Goal: Task Accomplishment & Management: Manage account settings

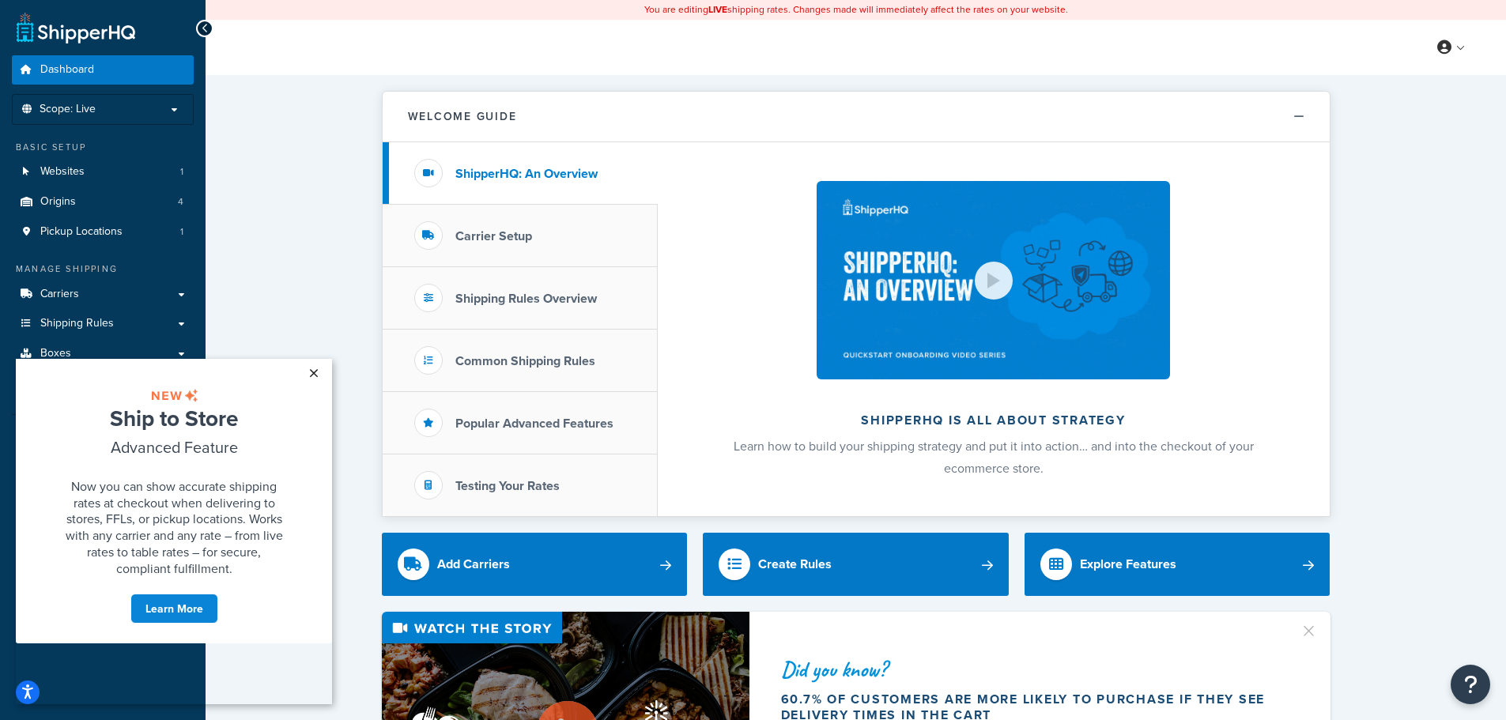
click at [311, 373] on link "×" at bounding box center [314, 373] width 28 height 28
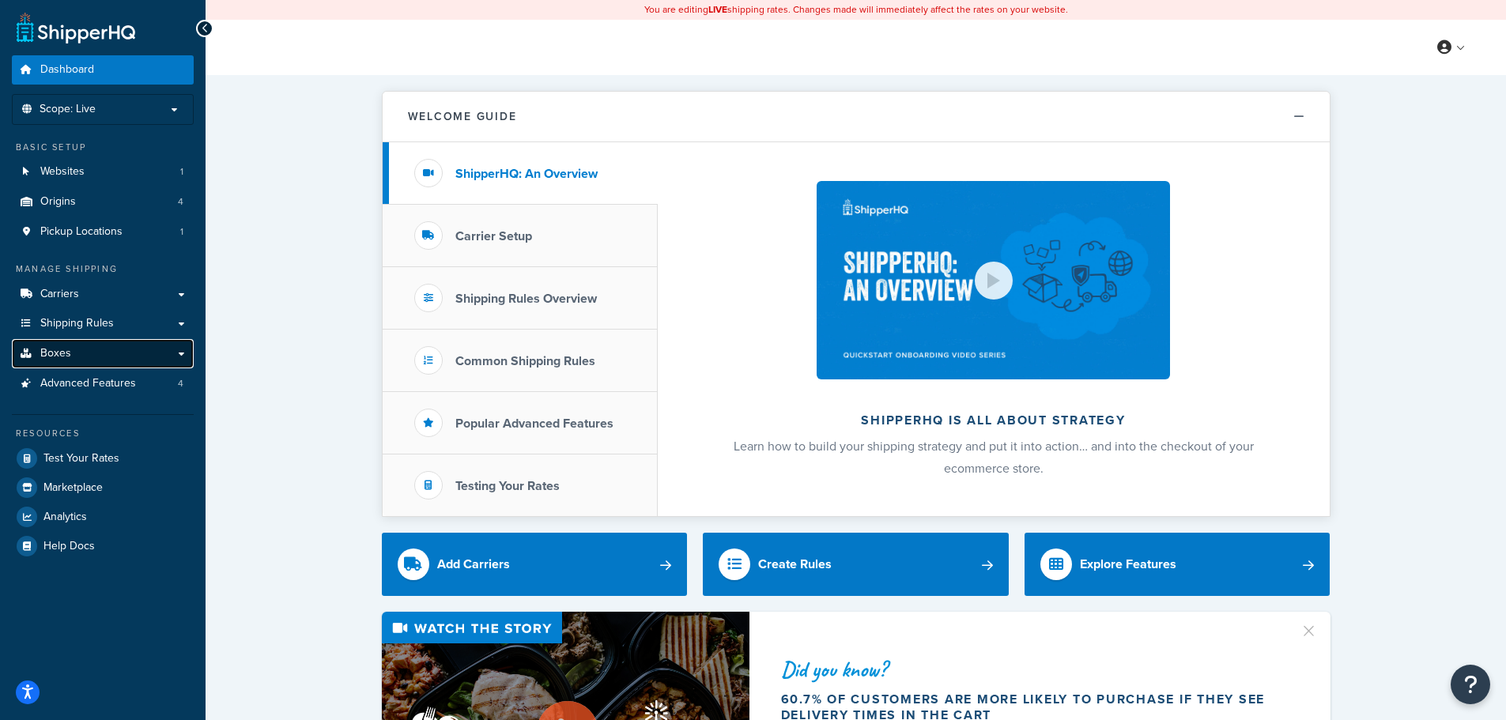
click at [76, 352] on link "Boxes" at bounding box center [103, 353] width 182 height 29
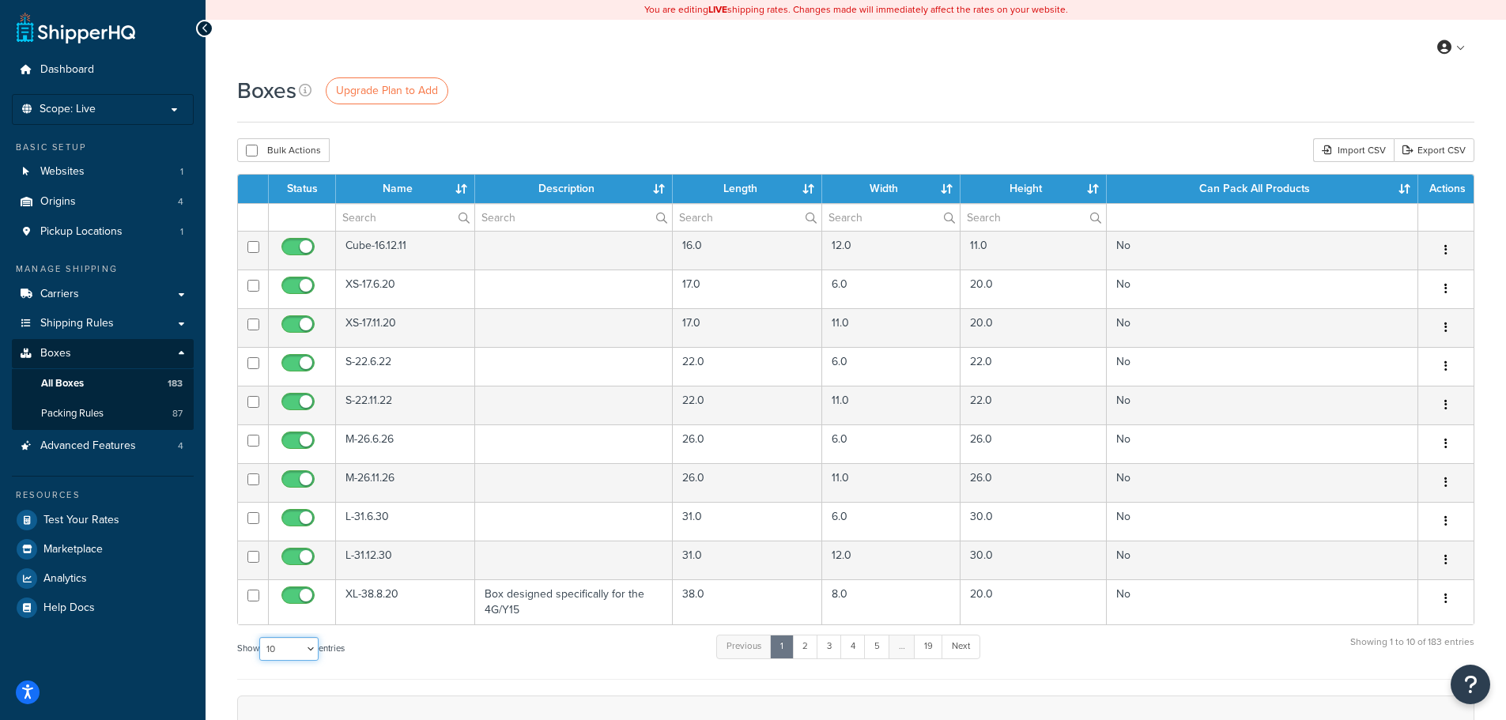
click at [285, 652] on select "10 15 25 50 100 1000" at bounding box center [288, 649] width 59 height 24
select select "1000"
click at [261, 638] on select "10 15 25 50 100 1000" at bounding box center [288, 649] width 59 height 24
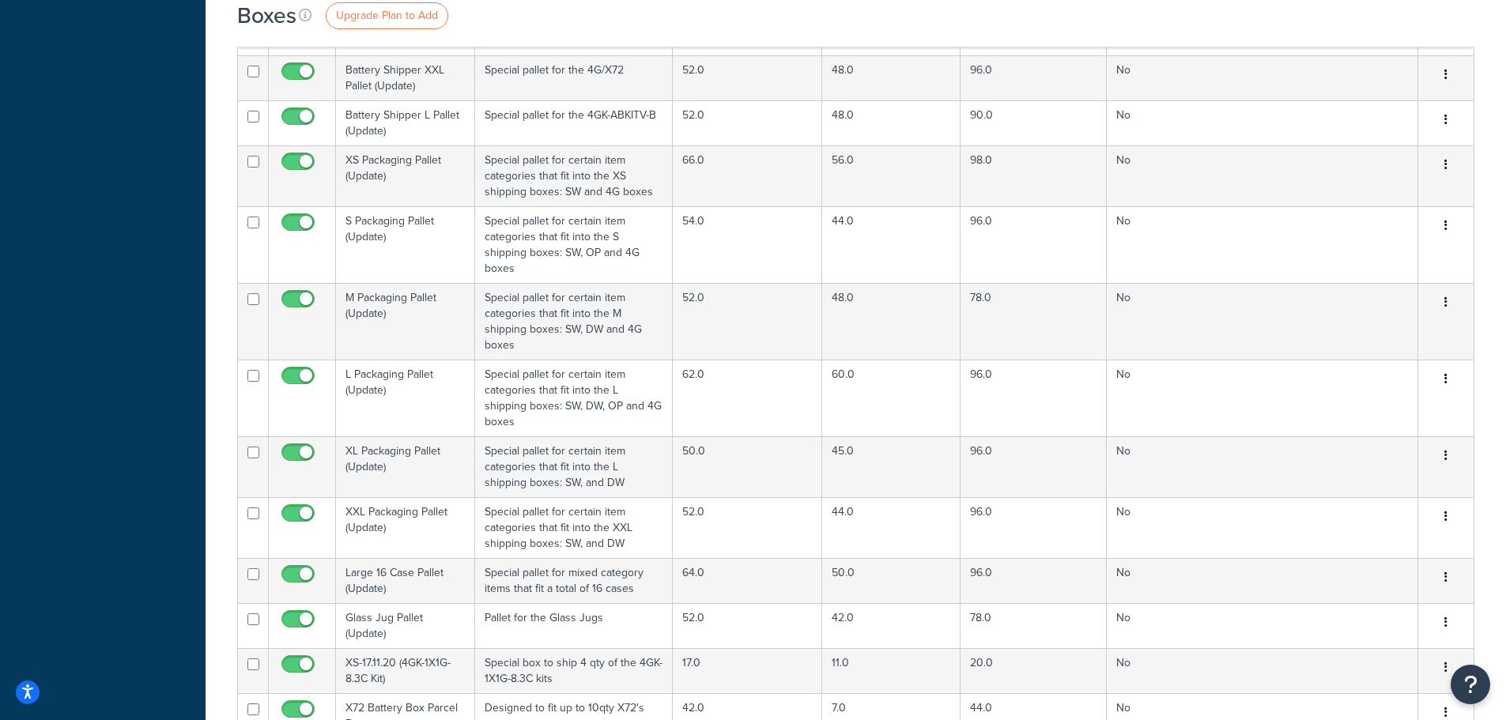
scroll to position [6679, 0]
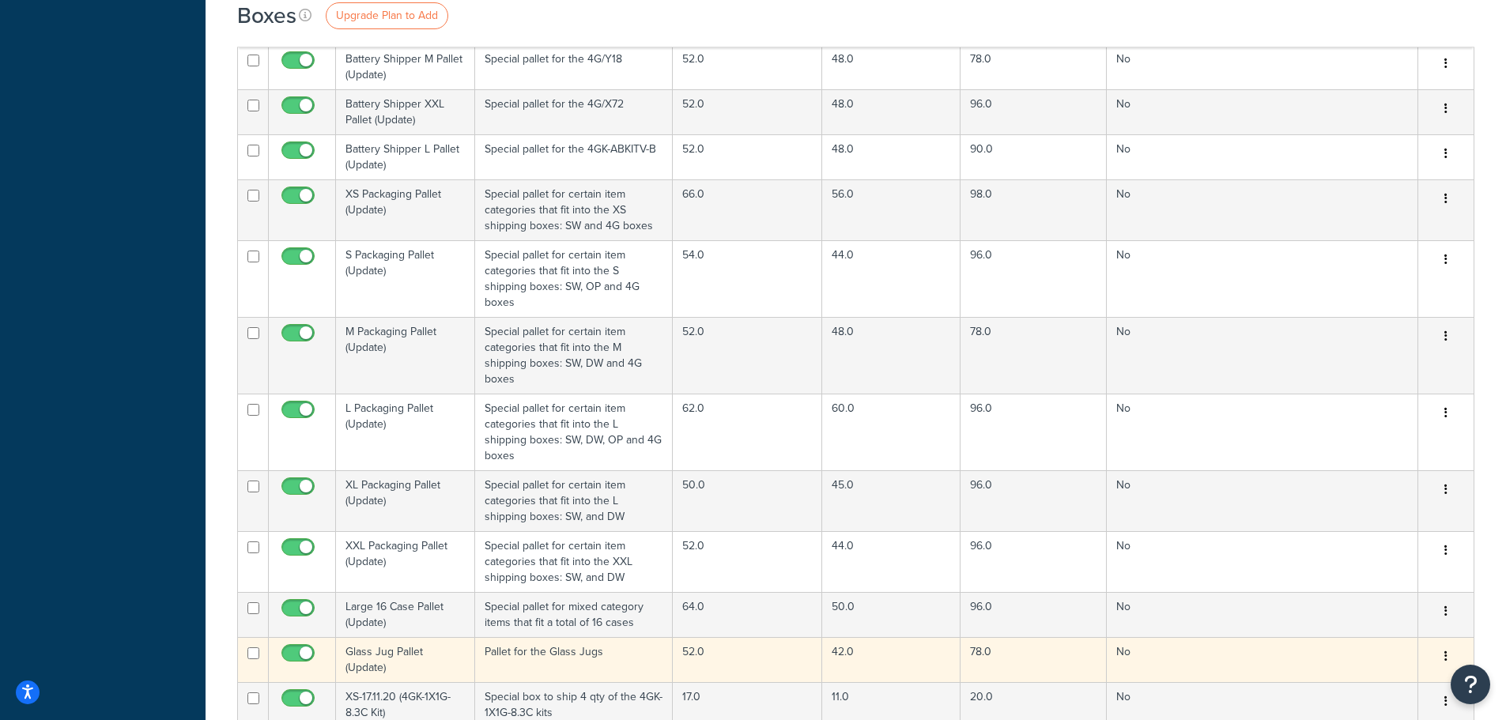
click at [515, 637] on td "Pallet for the Glass Jugs" at bounding box center [574, 659] width 198 height 45
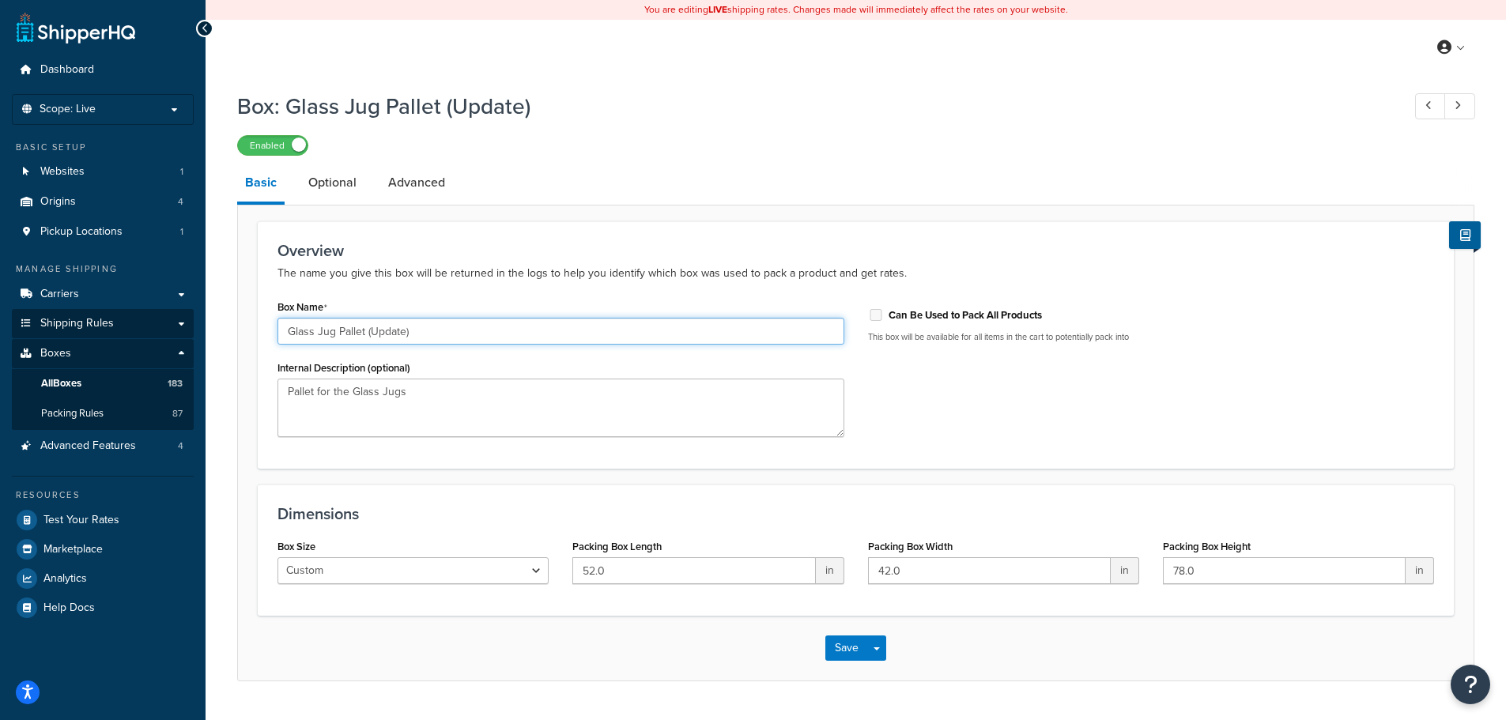
drag, startPoint x: 440, startPoint y: 330, endPoint x: 109, endPoint y: 333, distance: 330.5
click at [109, 333] on div "Dashboard Scope: Live Basic Setup Websites 1 Origins 4 Pickup Locations 1 Manag…" at bounding box center [753, 380] width 1506 height 761
type input "Vermiculite packaging"
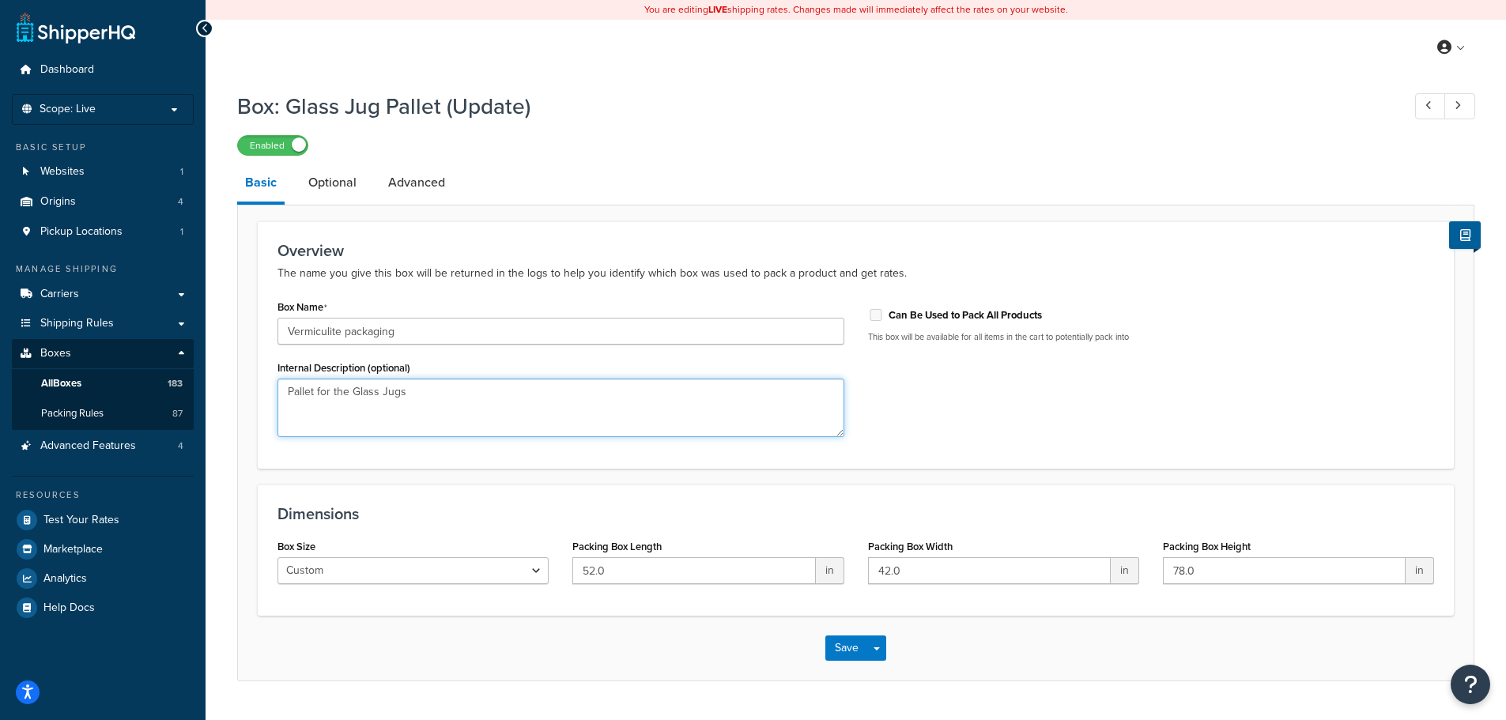
drag, startPoint x: 421, startPoint y: 395, endPoint x: 174, endPoint y: 389, distance: 246.7
click at [174, 389] on div "Dashboard Scope: Live Basic Setup Websites 1 Origins 4 Pickup Locations 1 Manag…" at bounding box center [753, 380] width 1506 height 761
type textarea "Shipping vermiculite"
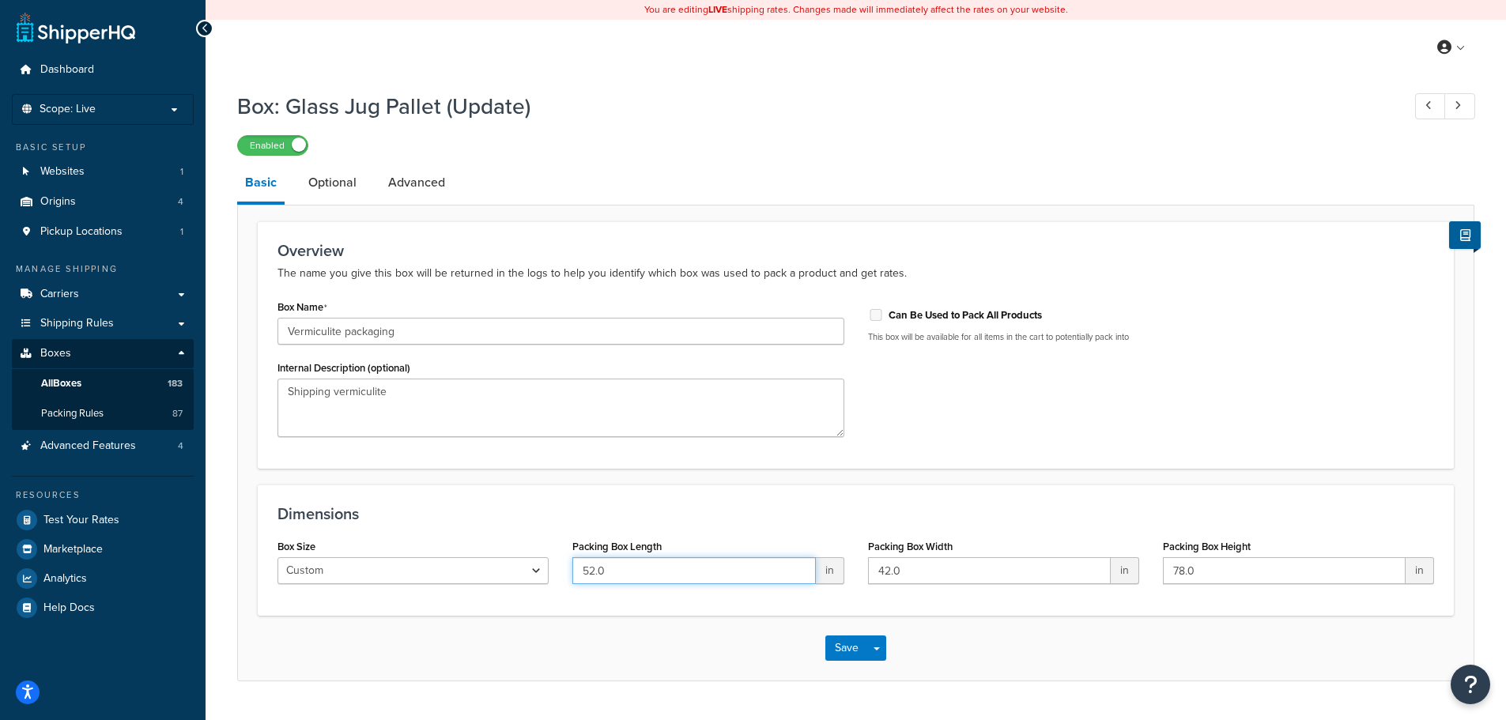
drag, startPoint x: 650, startPoint y: 573, endPoint x: 512, endPoint y: 573, distance: 137.6
click at [512, 573] on div "Box Size Custom USPS Small Flat Box USPS Medium Flat Box USPS Large Flat Box US…" at bounding box center [856, 565] width 1180 height 61
type input "30"
drag, startPoint x: 866, startPoint y: 572, endPoint x: 781, endPoint y: 570, distance: 84.6
click at [781, 570] on div "Box Size Custom USPS Small Flat Box USPS Medium Flat Box USPS Large Flat Box US…" at bounding box center [856, 565] width 1180 height 61
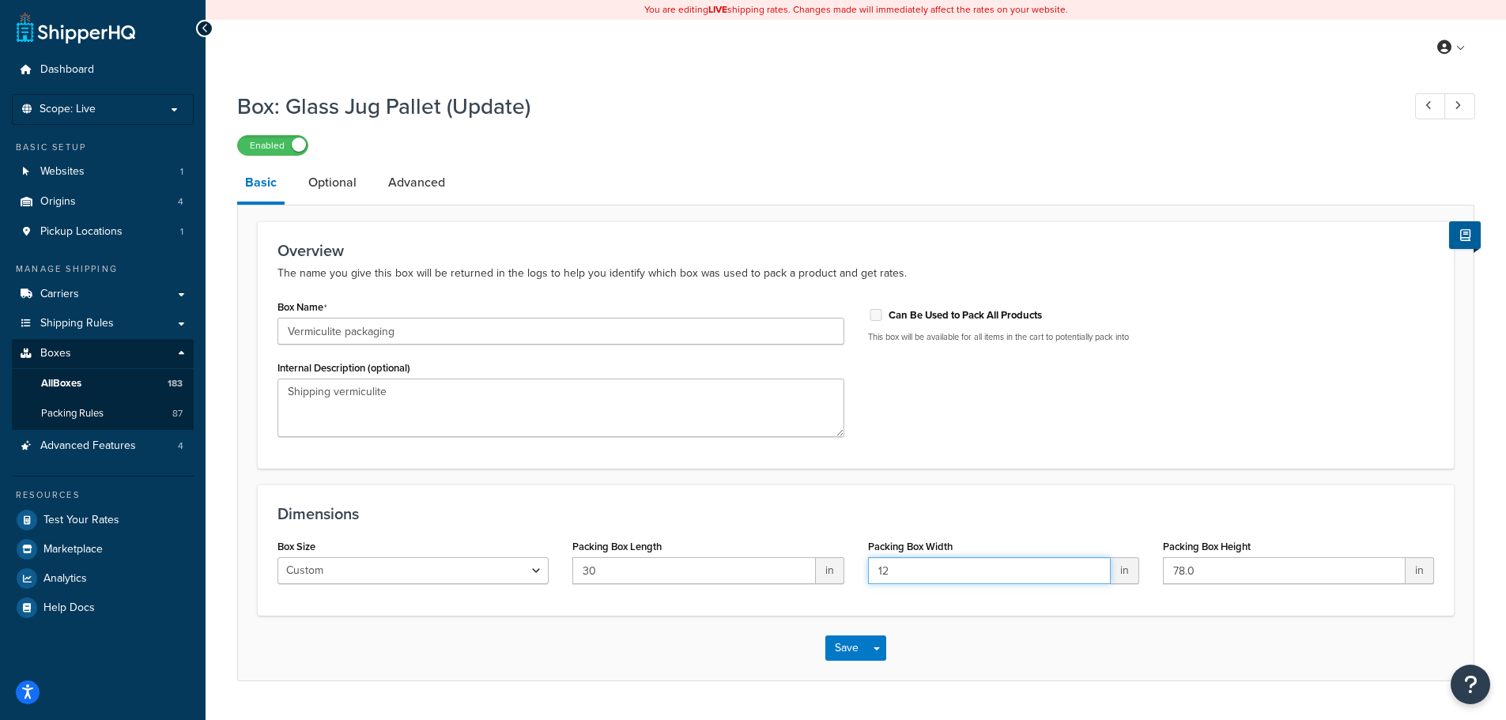
type input "12"
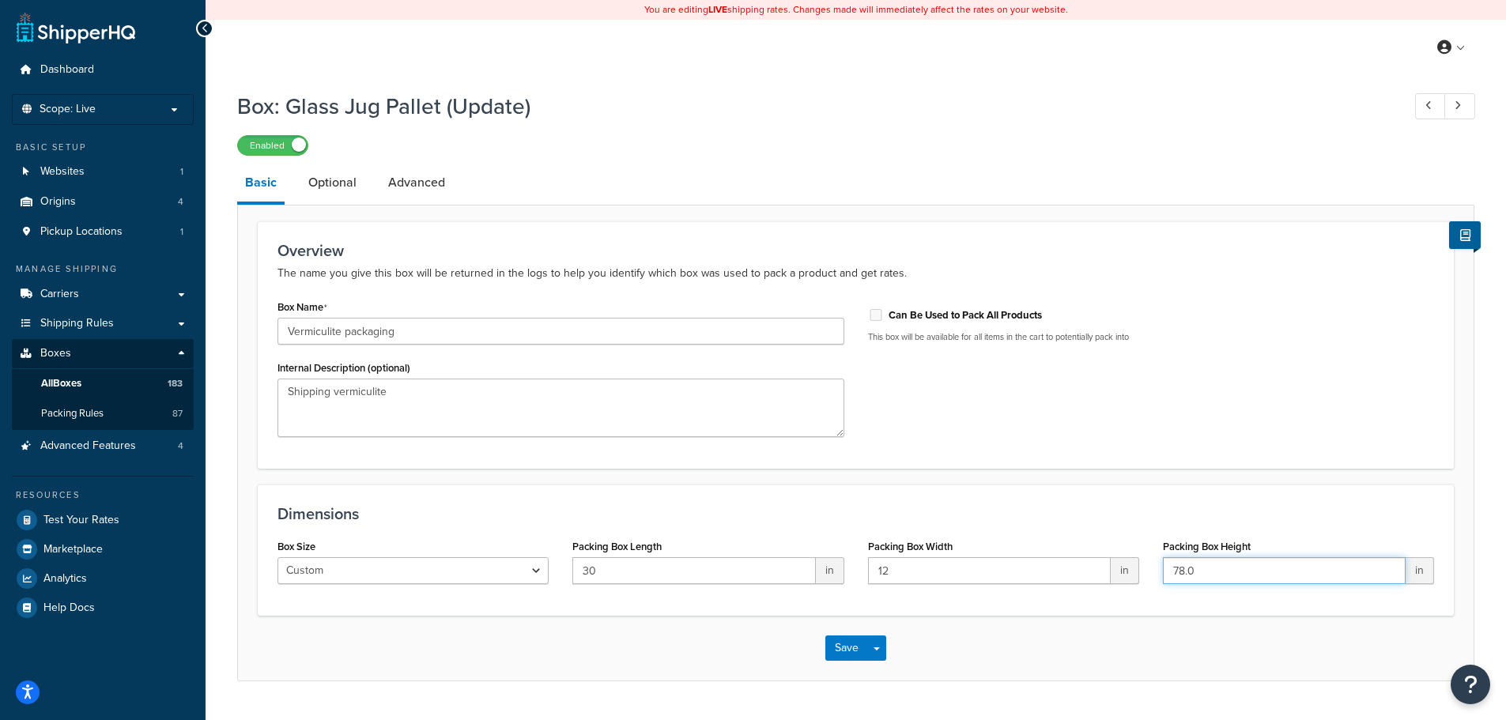
drag, startPoint x: 1244, startPoint y: 570, endPoint x: 1096, endPoint y: 570, distance: 148.6
click at [1096, 570] on div "Box Size Custom USPS Small Flat Box USPS Medium Flat Box USPS Large Flat Box US…" at bounding box center [856, 565] width 1180 height 61
type input "18"
click at [309, 181] on link "Optional" at bounding box center [332, 183] width 64 height 38
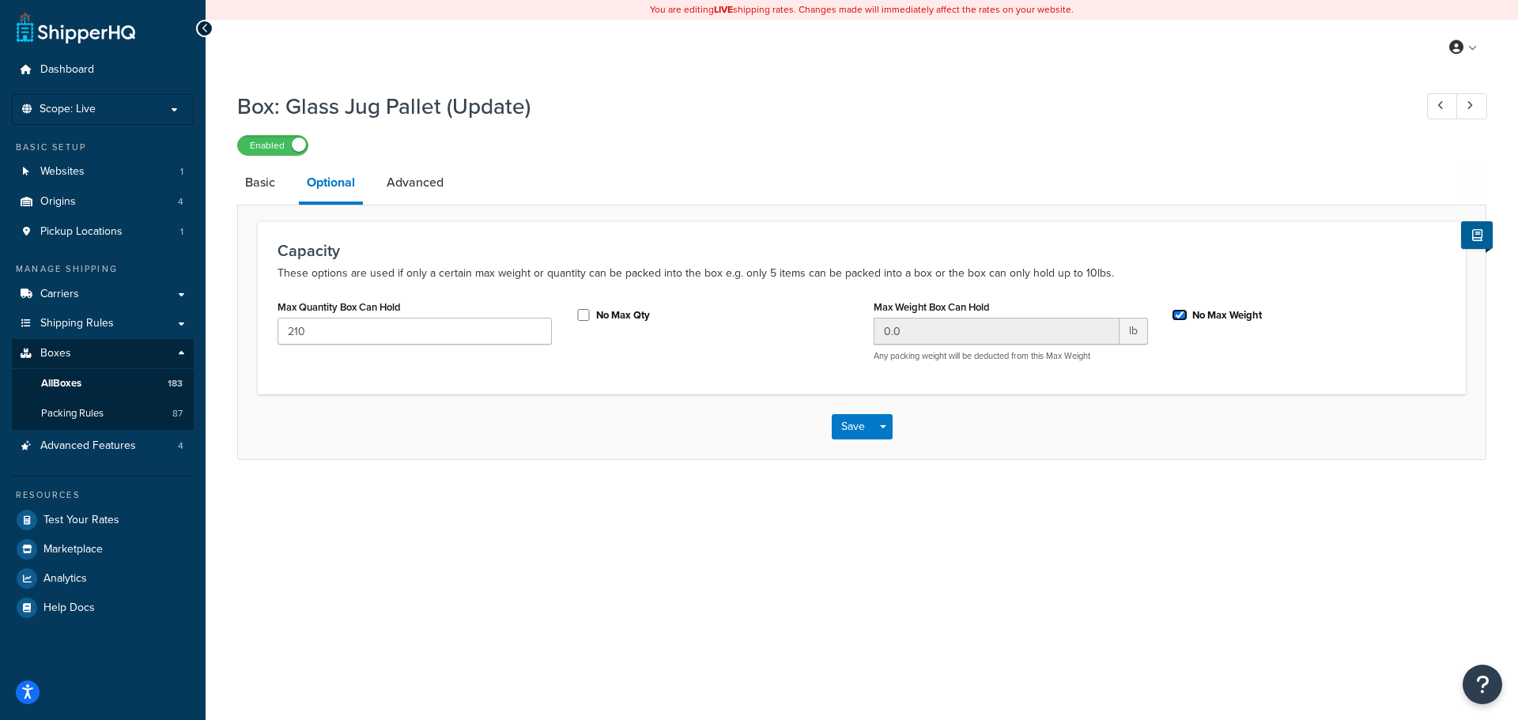
click at [1178, 318] on input "No Max Weight" at bounding box center [1180, 315] width 16 height 12
checkbox input "false"
drag, startPoint x: 383, startPoint y: 322, endPoint x: 221, endPoint y: 327, distance: 161.4
click at [221, 327] on div "Box: Glass Jug Pallet (Update) Enabled Basic Optional Advanced Capacity These o…" at bounding box center [862, 291] width 1312 height 417
type input "1"
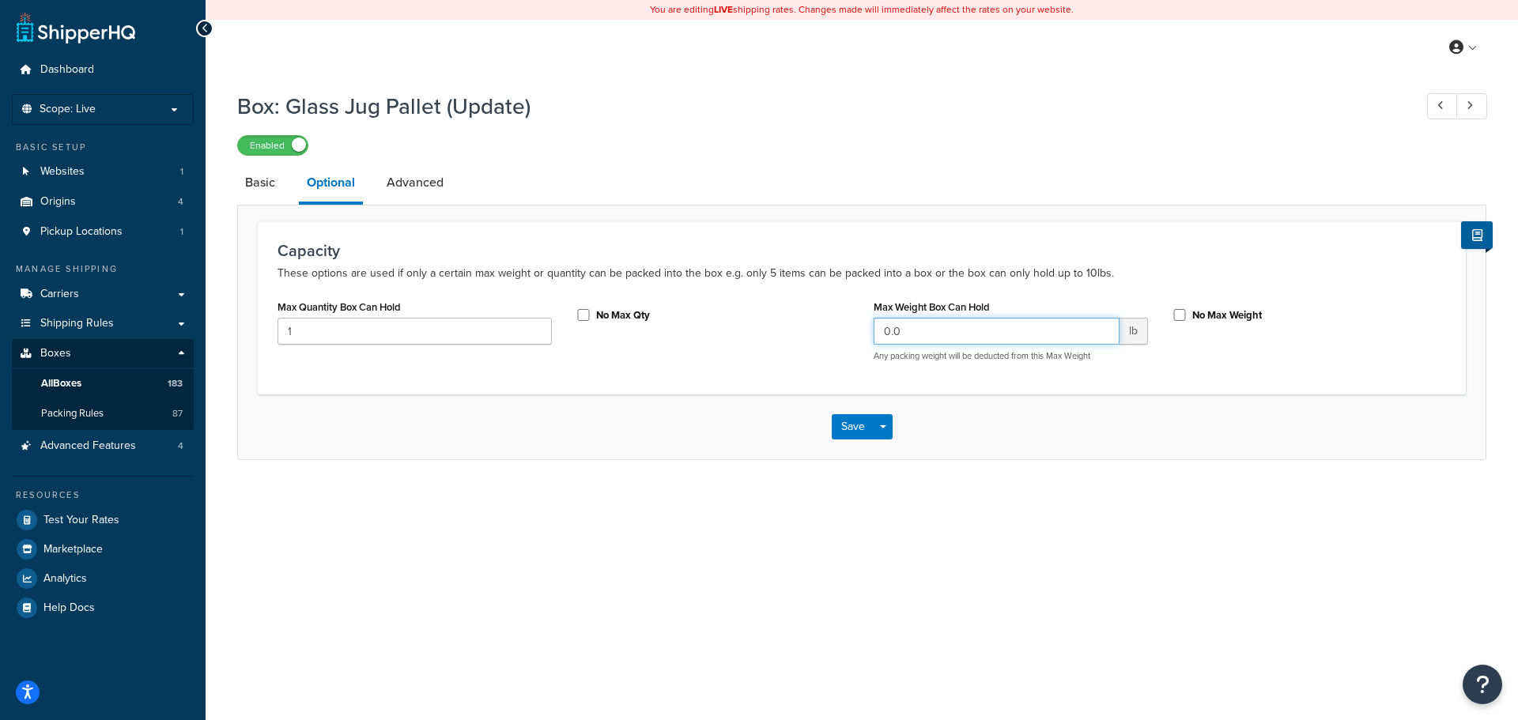
drag, startPoint x: 924, startPoint y: 334, endPoint x: 840, endPoint y: 319, distance: 85.1
click at [842, 319] on div "Max Quantity Box Can Hold 1 No Max Qty Max Weight Box Can Hold 0.0 lb Any packi…" at bounding box center [862, 335] width 1192 height 78
type input "300"
click at [415, 180] on link "Advanced" at bounding box center [415, 183] width 73 height 38
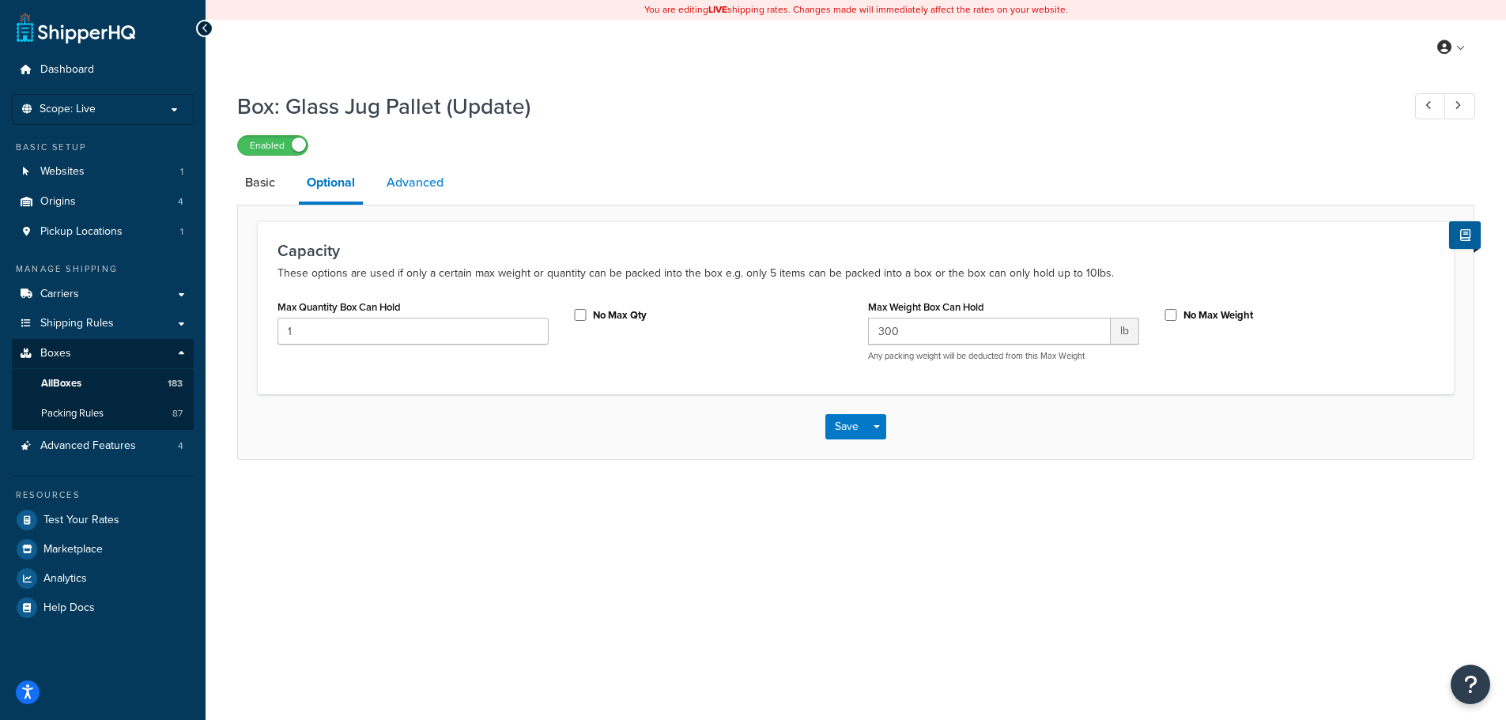
select select "92.5"
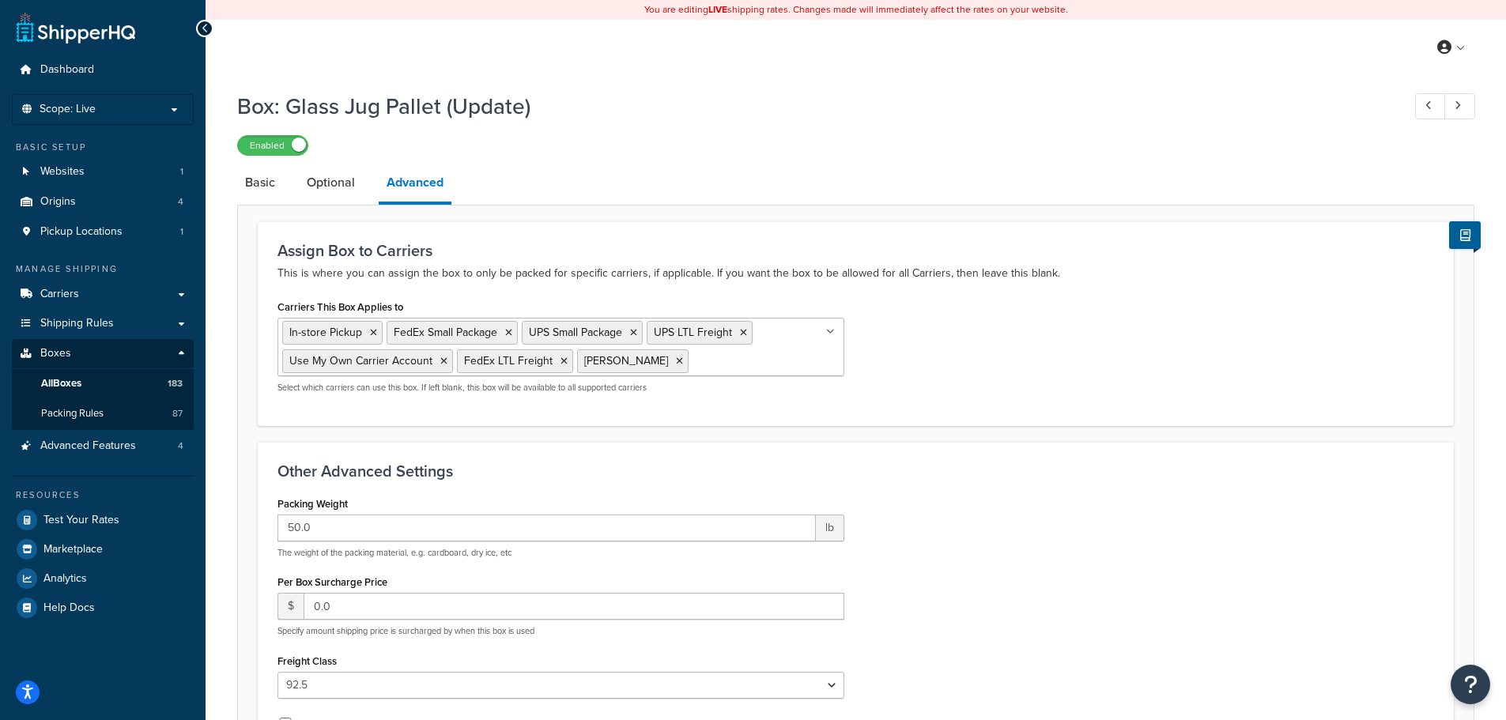
click at [760, 364] on ul "In-store Pickup FedEx Small Package UPS Small Package UPS LTL Freight Use My Ow…" at bounding box center [561, 347] width 567 height 59
click at [1001, 371] on div "Carriers This Box Applies to In-store Pickup FedEx Small Package UPS Small Pack…" at bounding box center [856, 351] width 1180 height 110
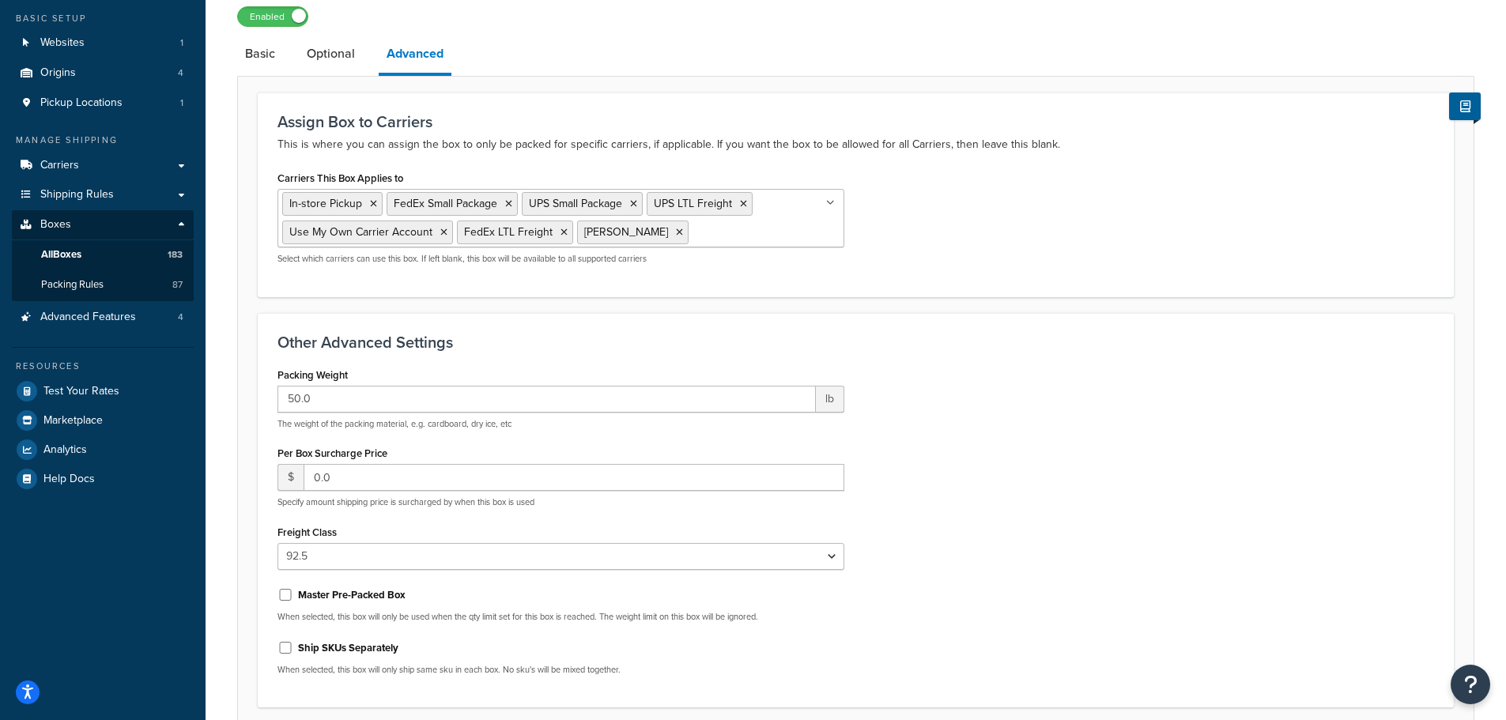
scroll to position [262, 0]
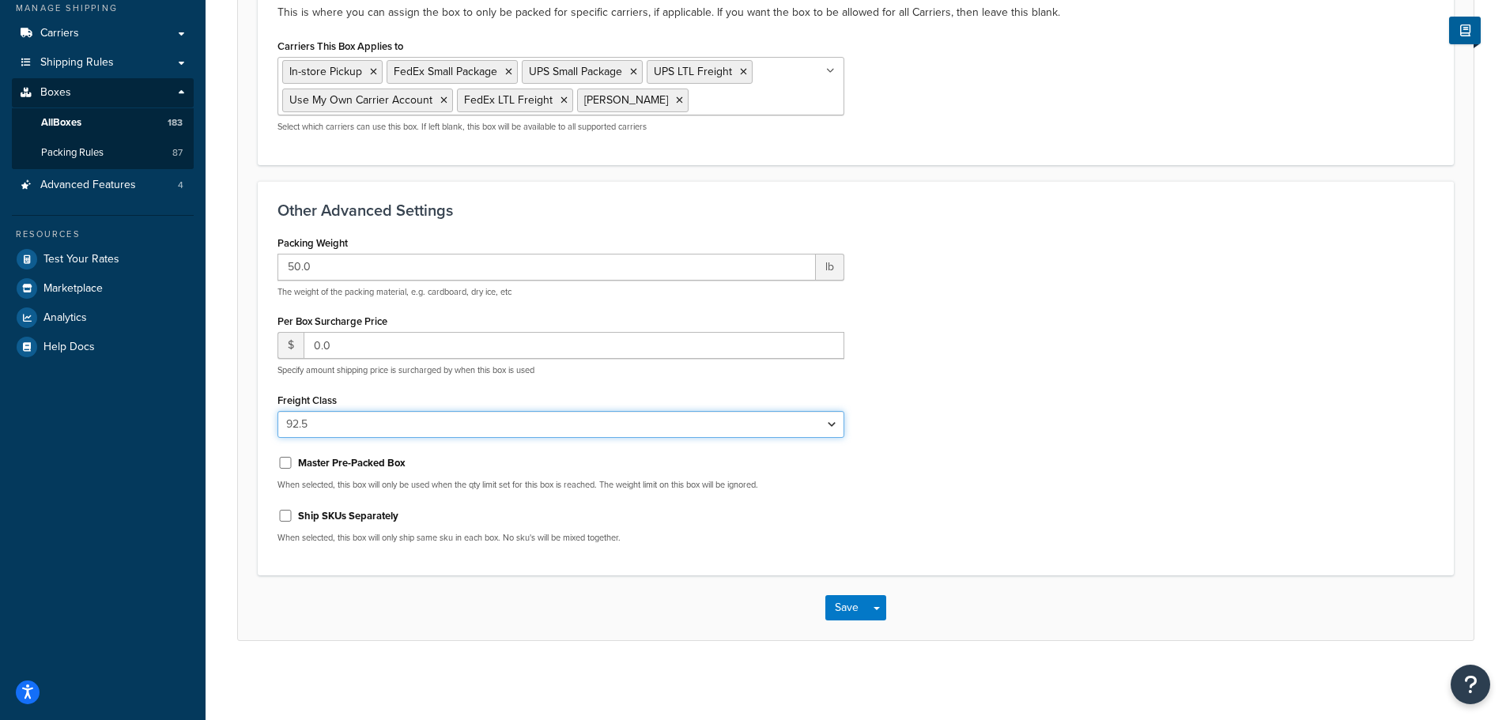
click at [833, 422] on select "N/A 50 55 60 65 70 77.5 85 92.5 100 110 125 150 175 200 250 300 400 500" at bounding box center [561, 424] width 567 height 27
click at [848, 615] on button "Save" at bounding box center [846, 607] width 43 height 25
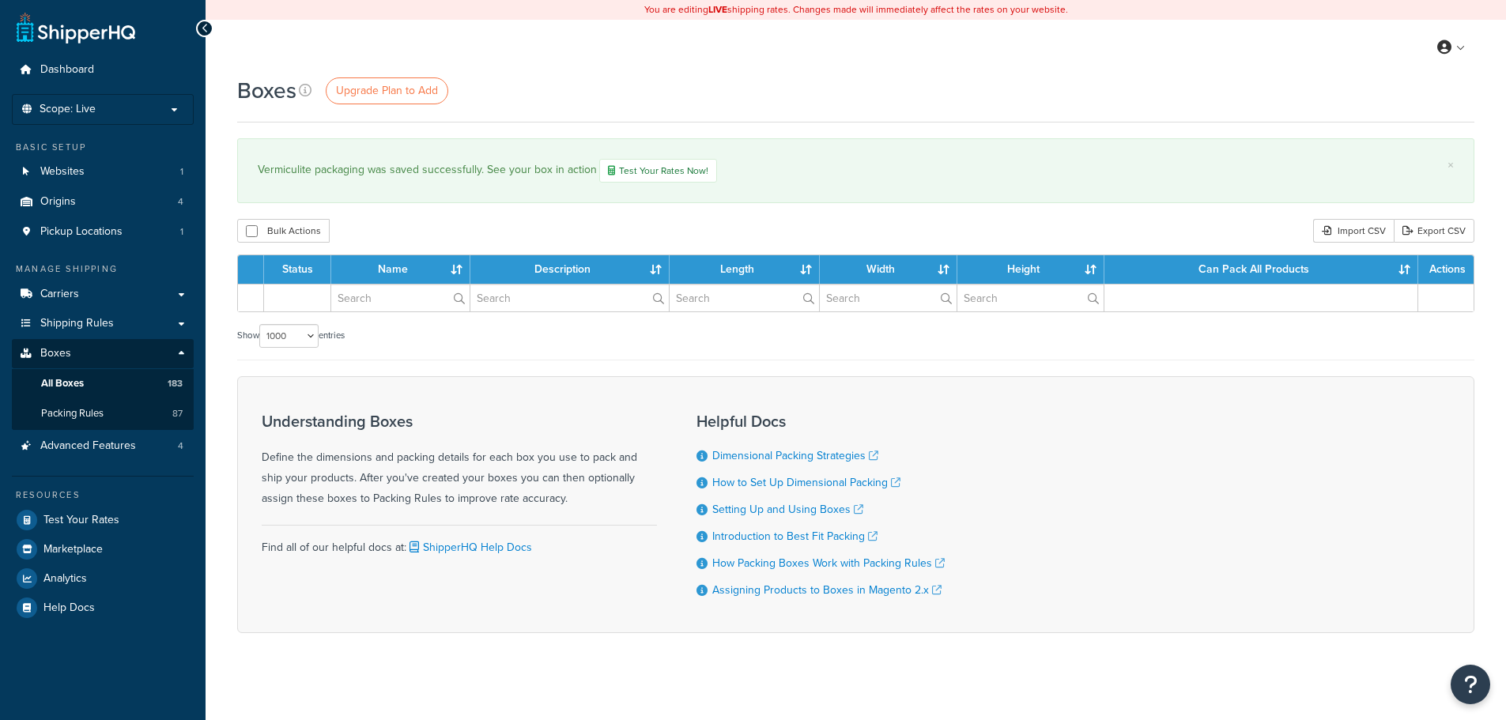
select select "1000"
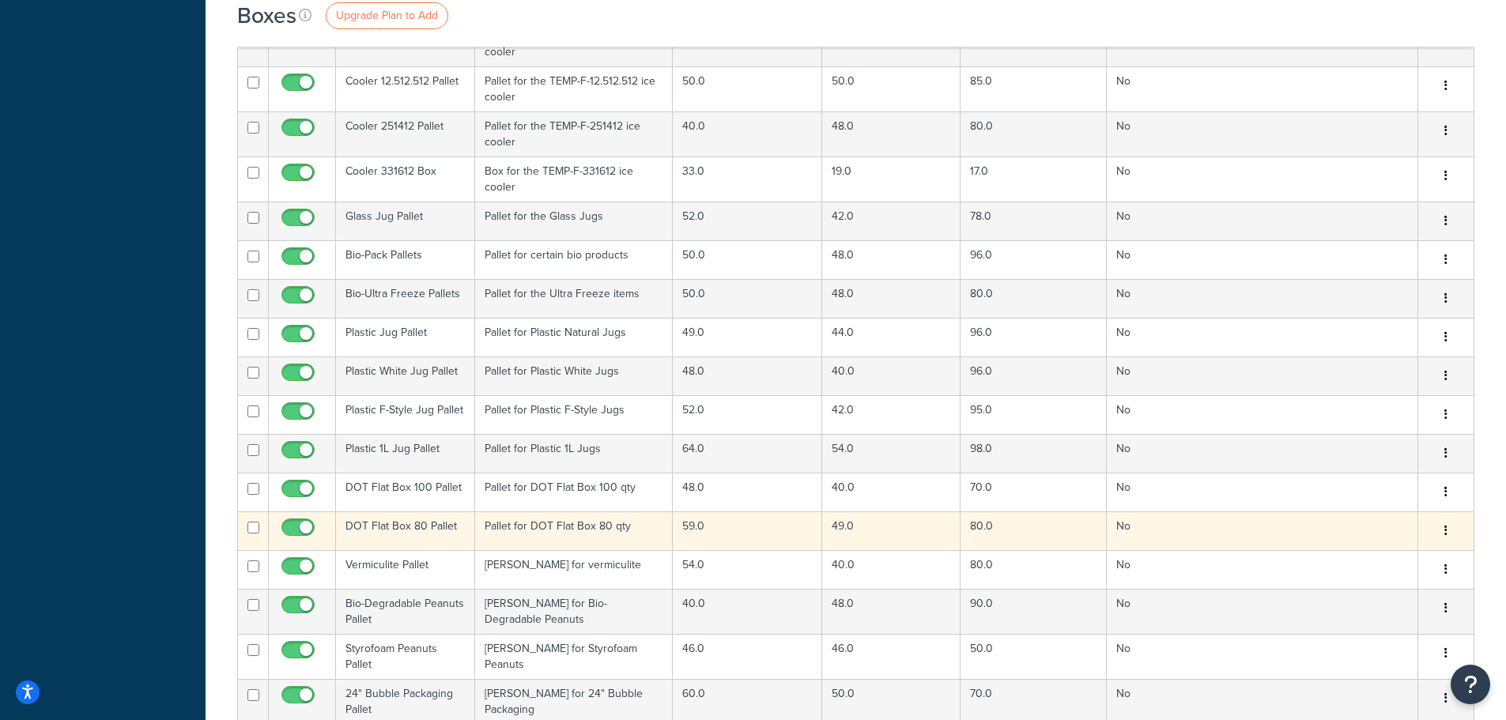
scroll to position [5535, 0]
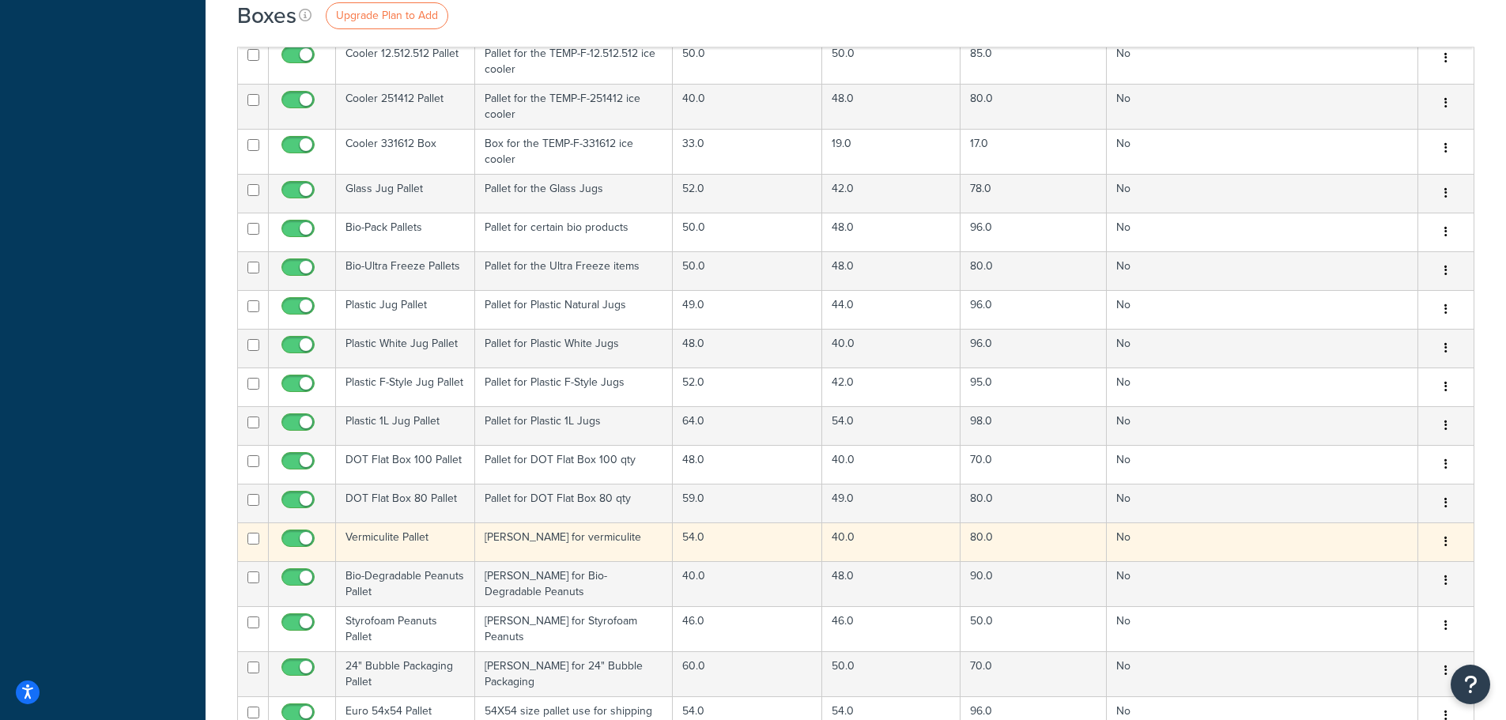
click at [410, 523] on td "Vermiculite Pallet" at bounding box center [405, 542] width 139 height 39
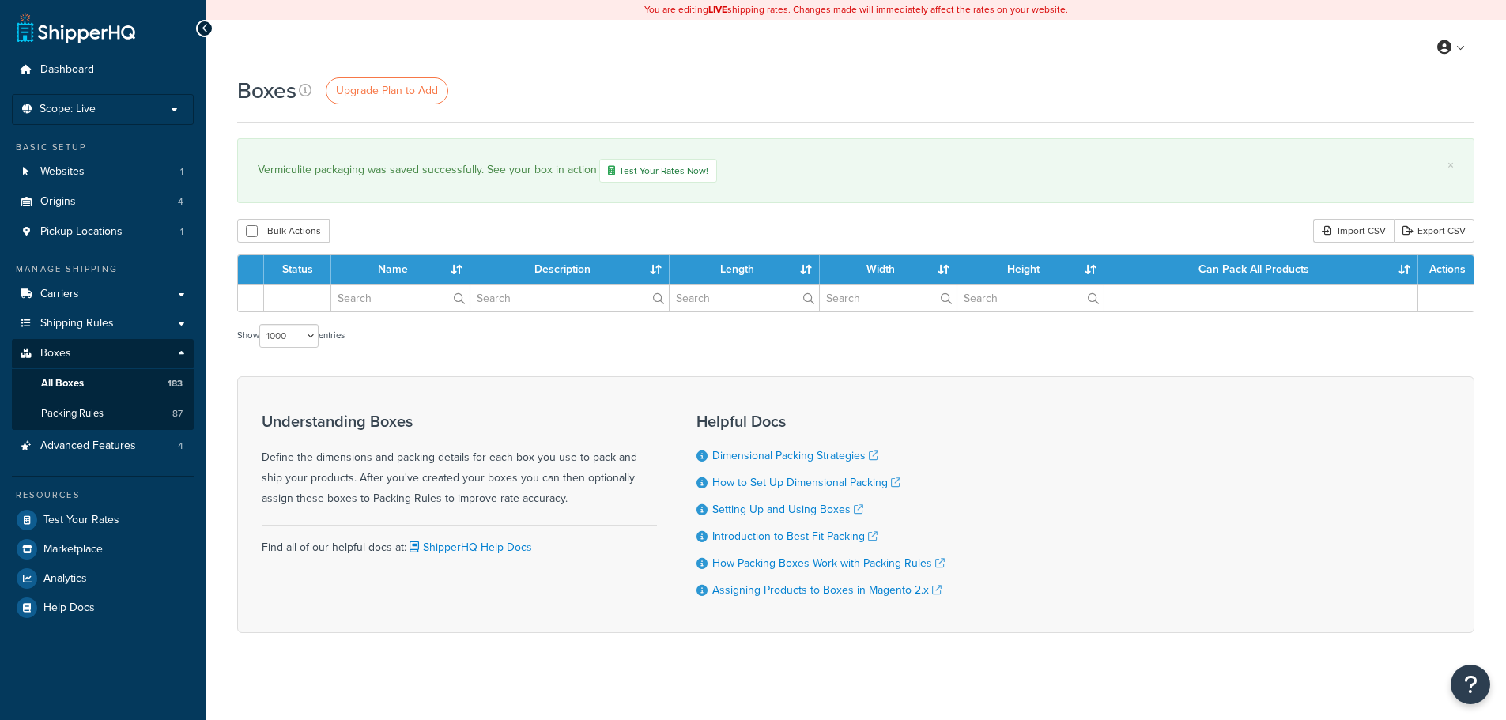
select select "1000"
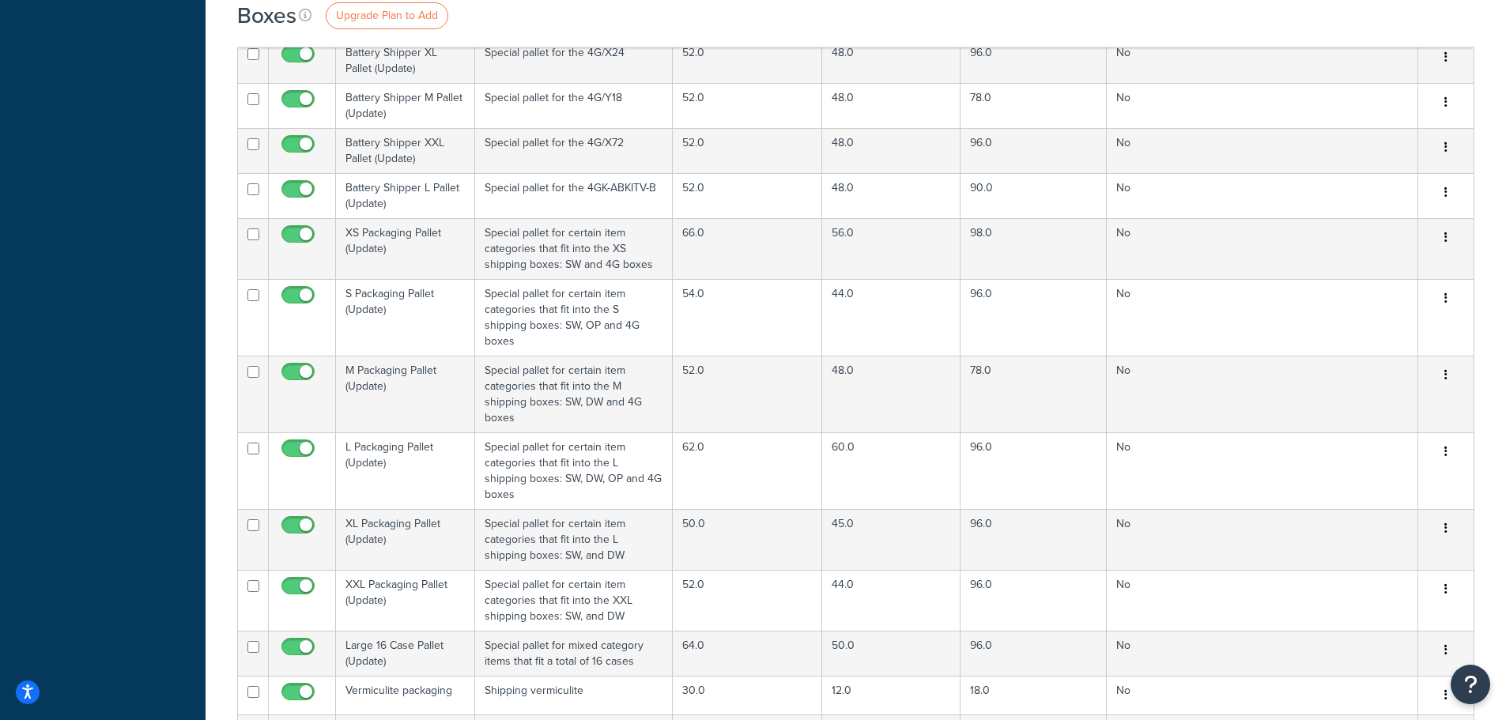
scroll to position [6800, 0]
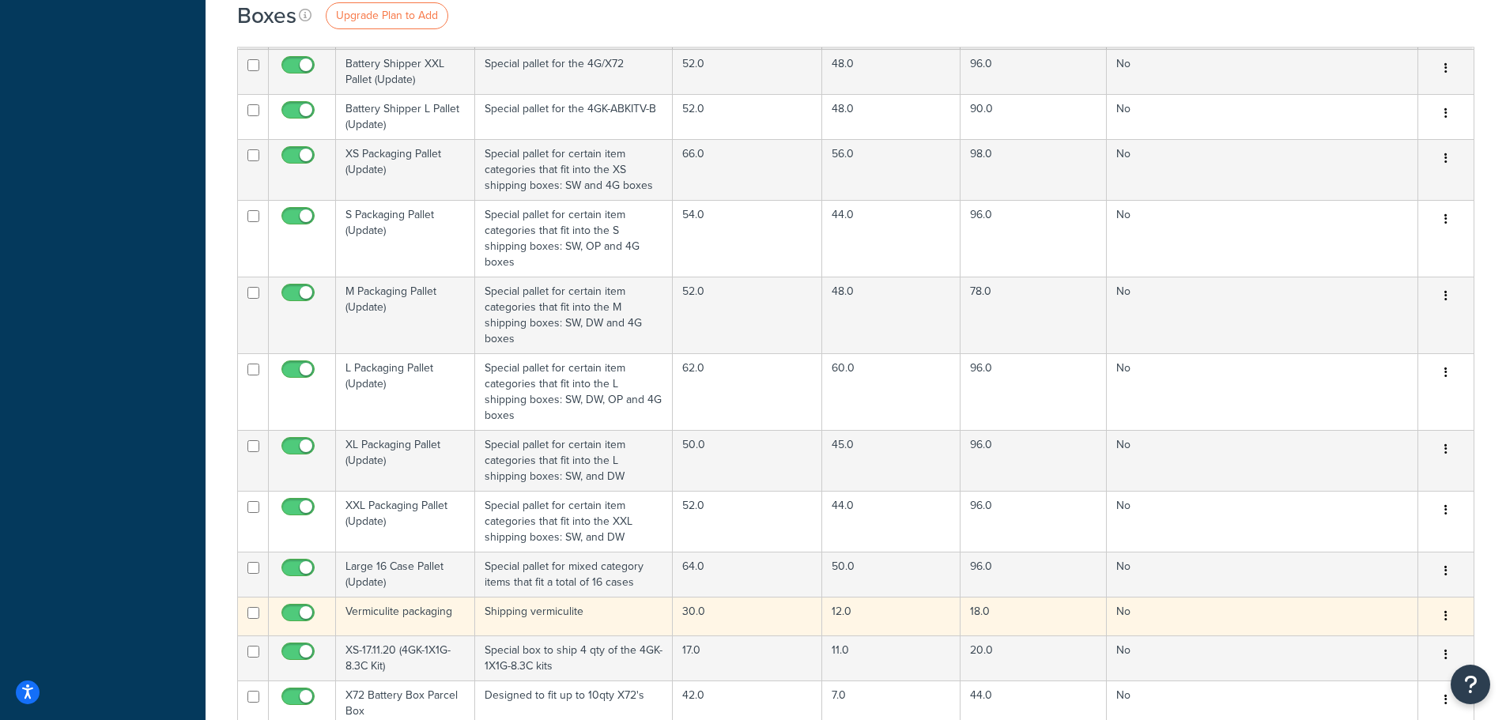
click at [249, 607] on input "checkbox" at bounding box center [253, 613] width 12 height 12
checkbox input "true"
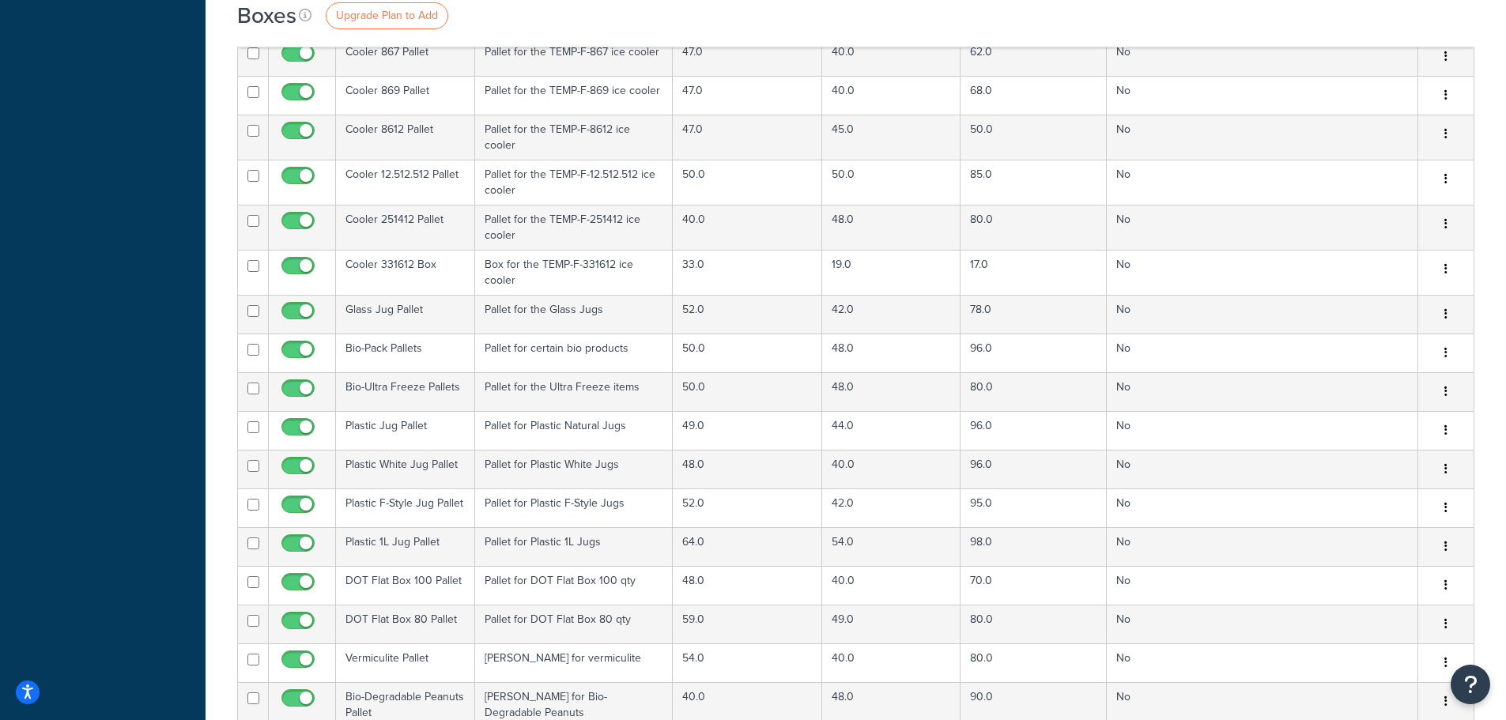
scroll to position [5538, 0]
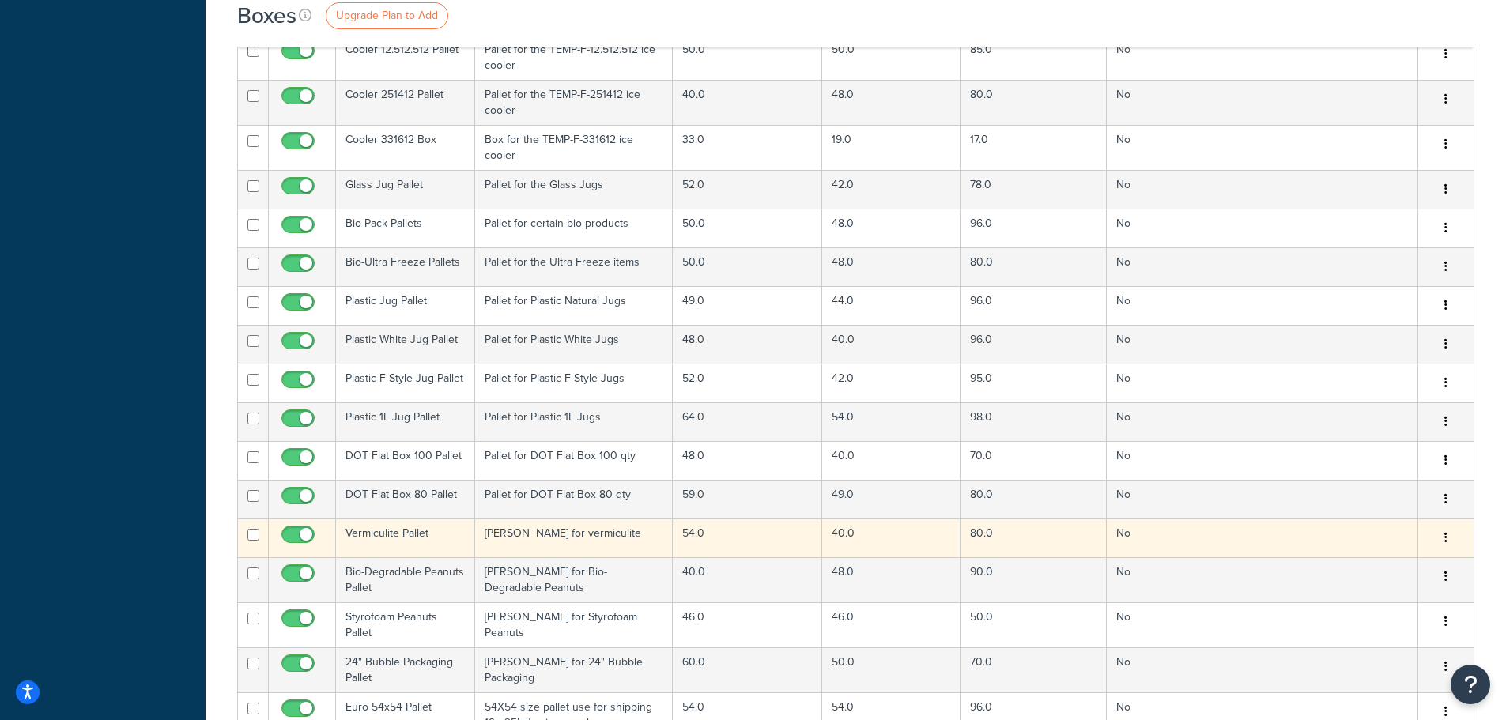
click at [691, 519] on td "54.0" at bounding box center [747, 538] width 149 height 39
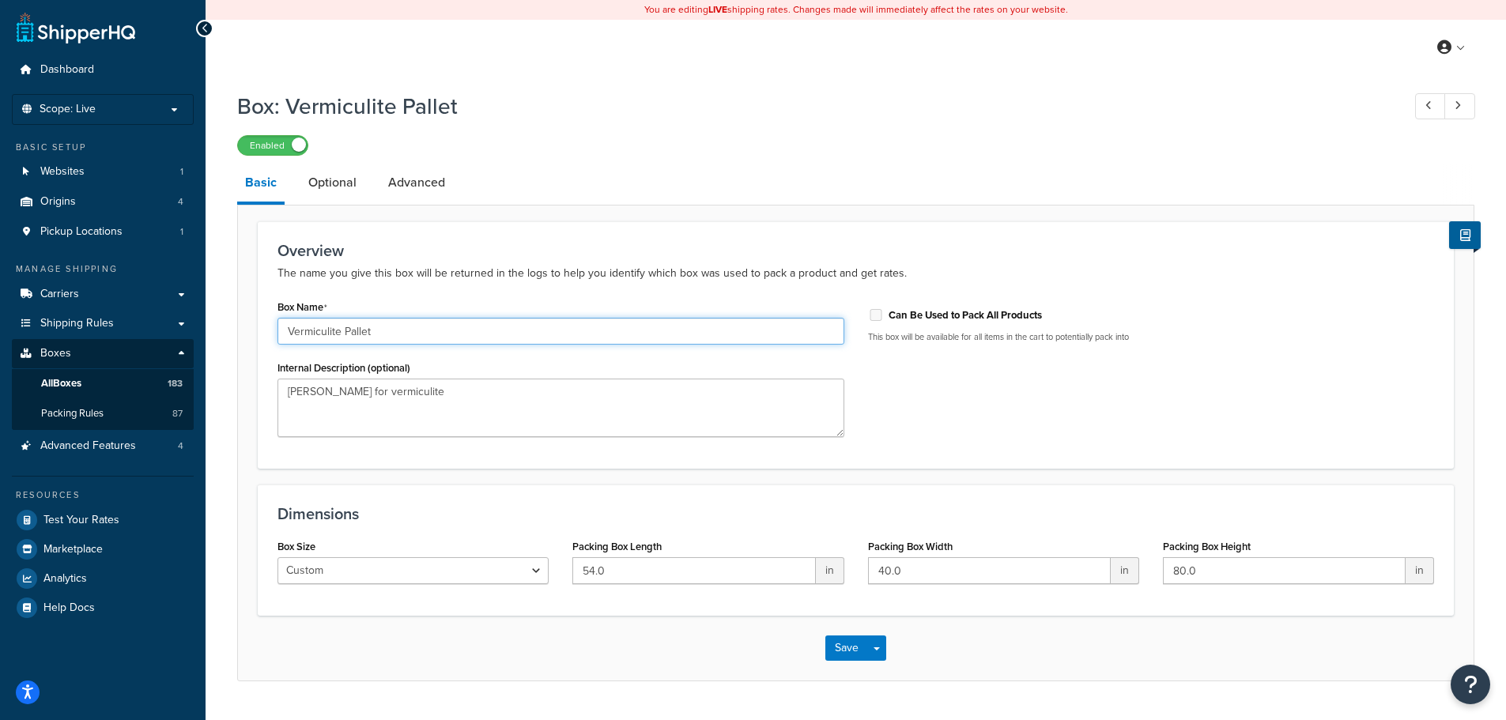
click at [360, 331] on input "Vermiculite Pallet" at bounding box center [561, 331] width 567 height 27
type input "Vermiculite"
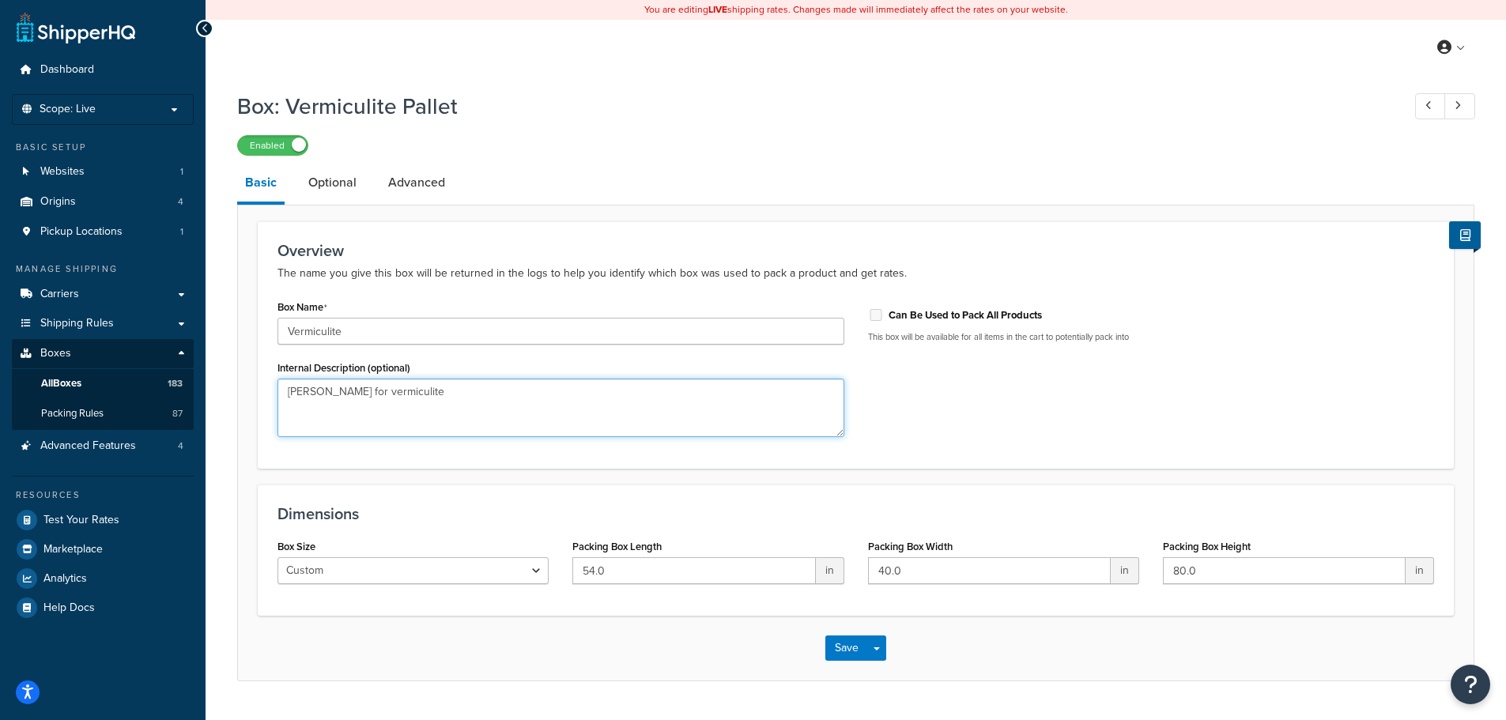
click at [334, 393] on textarea "Max Pallet for vermiculite" at bounding box center [561, 408] width 567 height 59
drag, startPoint x: 355, startPoint y: 392, endPoint x: 224, endPoint y: 395, distance: 131.3
click at [224, 395] on div "Box: Vermiculite Pallet Enabled Basic Optional Advanced Overview The name you g…" at bounding box center [856, 402] width 1301 height 638
click at [376, 396] on textarea "vermiculite" at bounding box center [561, 408] width 567 height 59
type textarea "vermiculite shipping box"
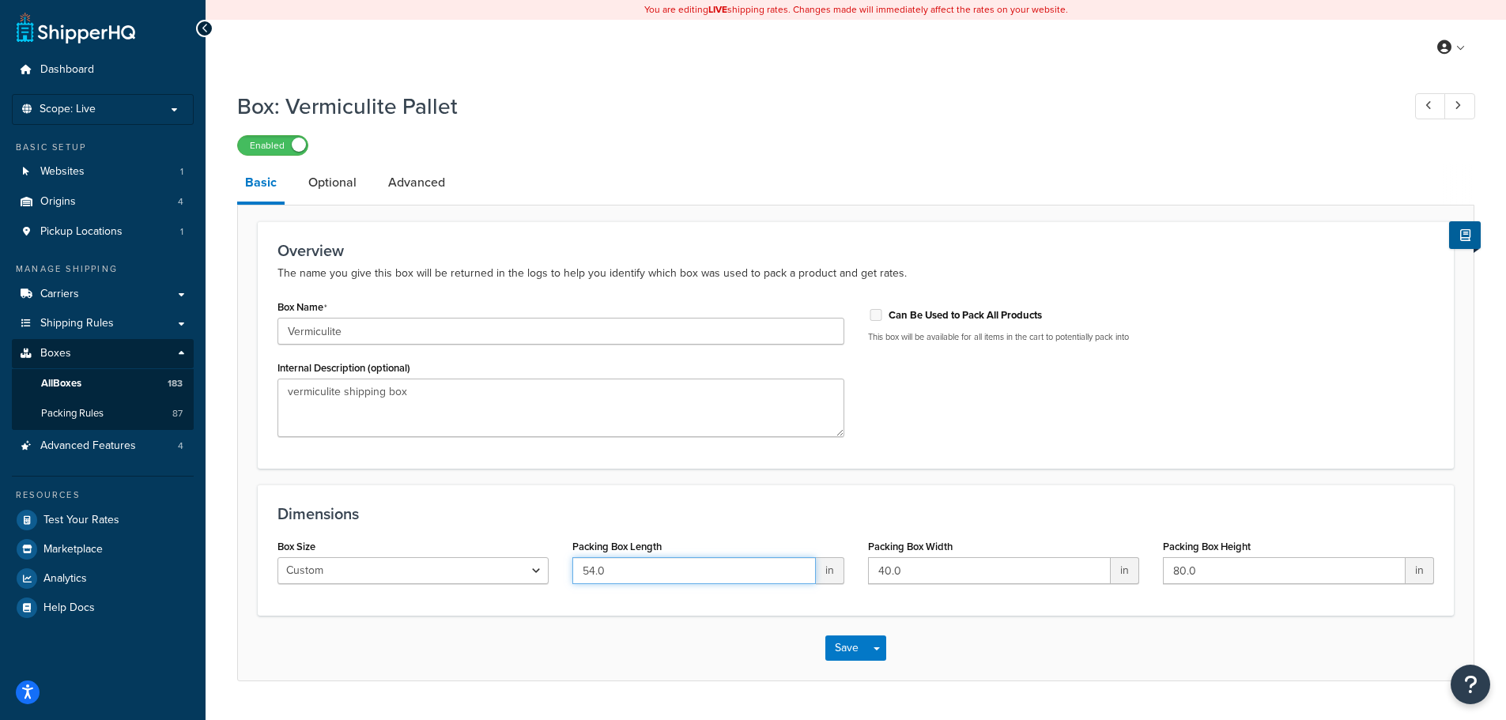
drag, startPoint x: 756, startPoint y: 568, endPoint x: 427, endPoint y: 568, distance: 328.9
click at [429, 568] on div "Box Size Custom USPS Small Flat Box USPS Medium Flat Box USPS Large Flat Box US…" at bounding box center [856, 565] width 1180 height 61
type input "30"
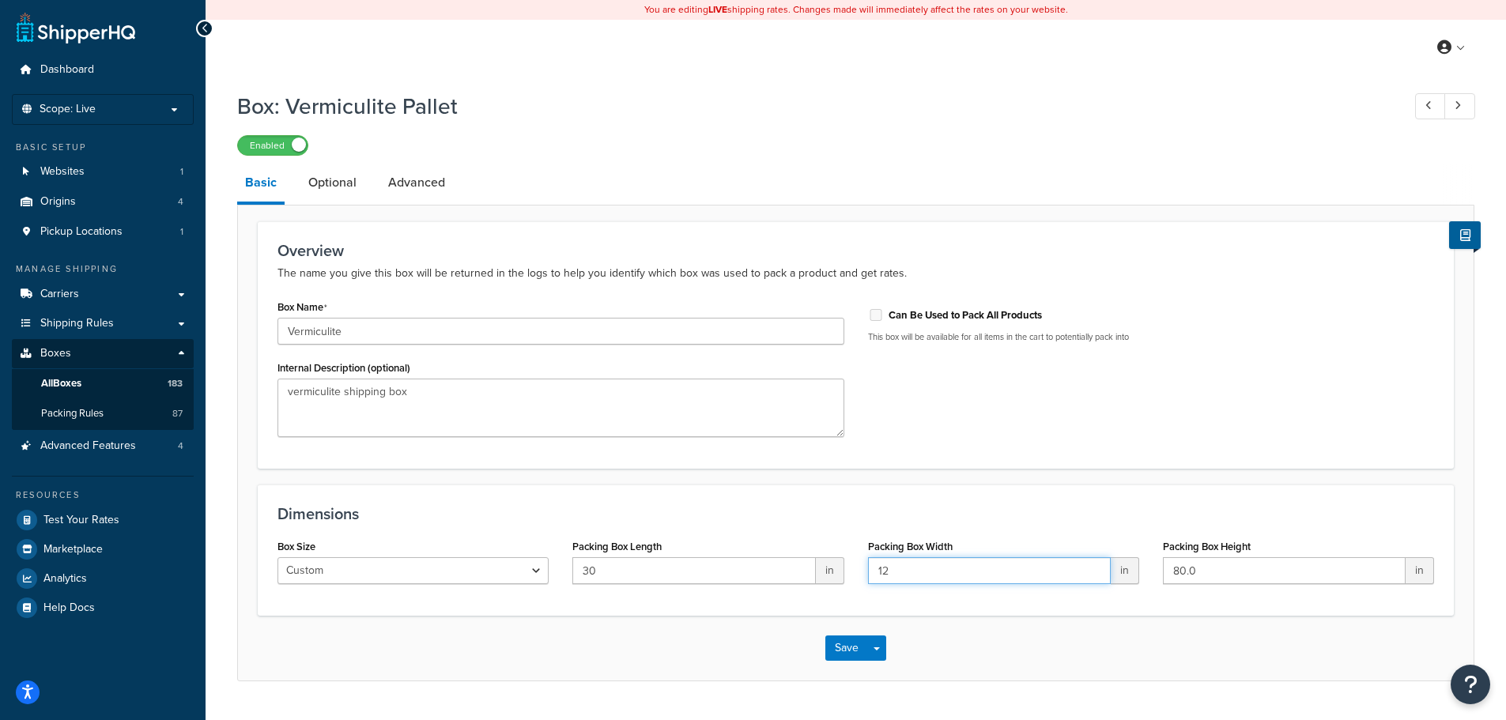
type input "12"
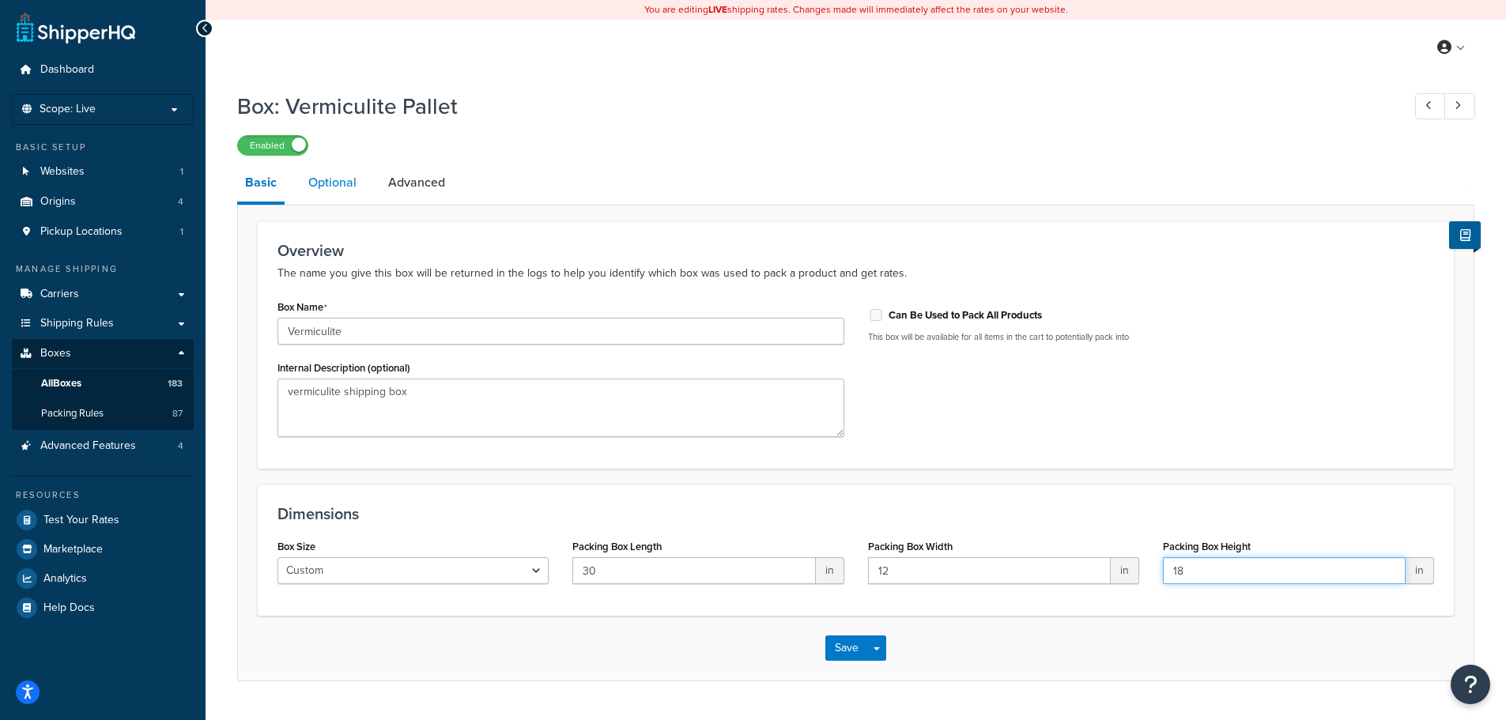
type input "18"
click at [326, 183] on link "Optional" at bounding box center [332, 183] width 64 height 38
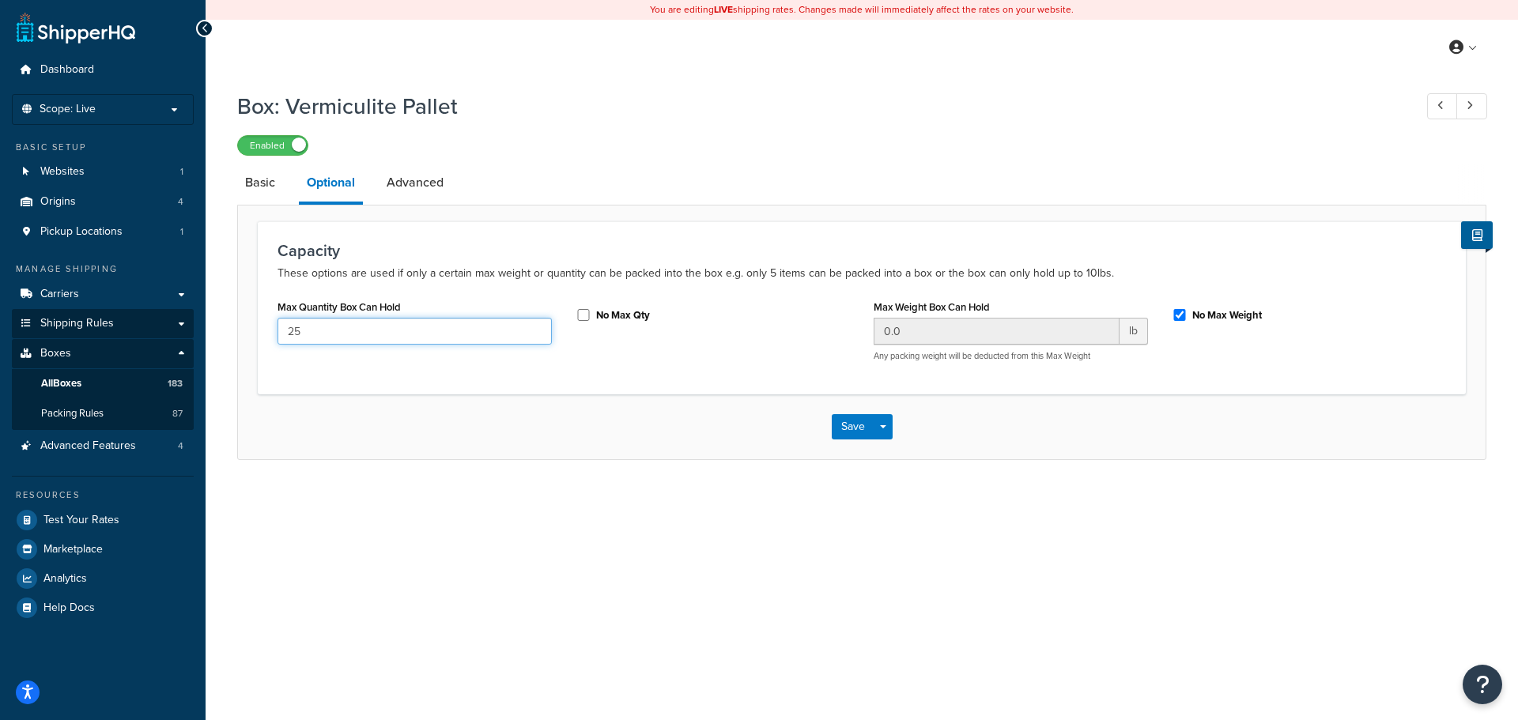
drag, startPoint x: 400, startPoint y: 327, endPoint x: 188, endPoint y: 323, distance: 211.9
click at [193, 326] on div "Dashboard Scope: Live Basic Setup Websites 1 Origins 4 Pickup Locations 1 Manag…" at bounding box center [759, 360] width 1518 height 720
type input "1"
click at [1175, 315] on input "No Max Weight" at bounding box center [1180, 315] width 16 height 12
checkbox input "false"
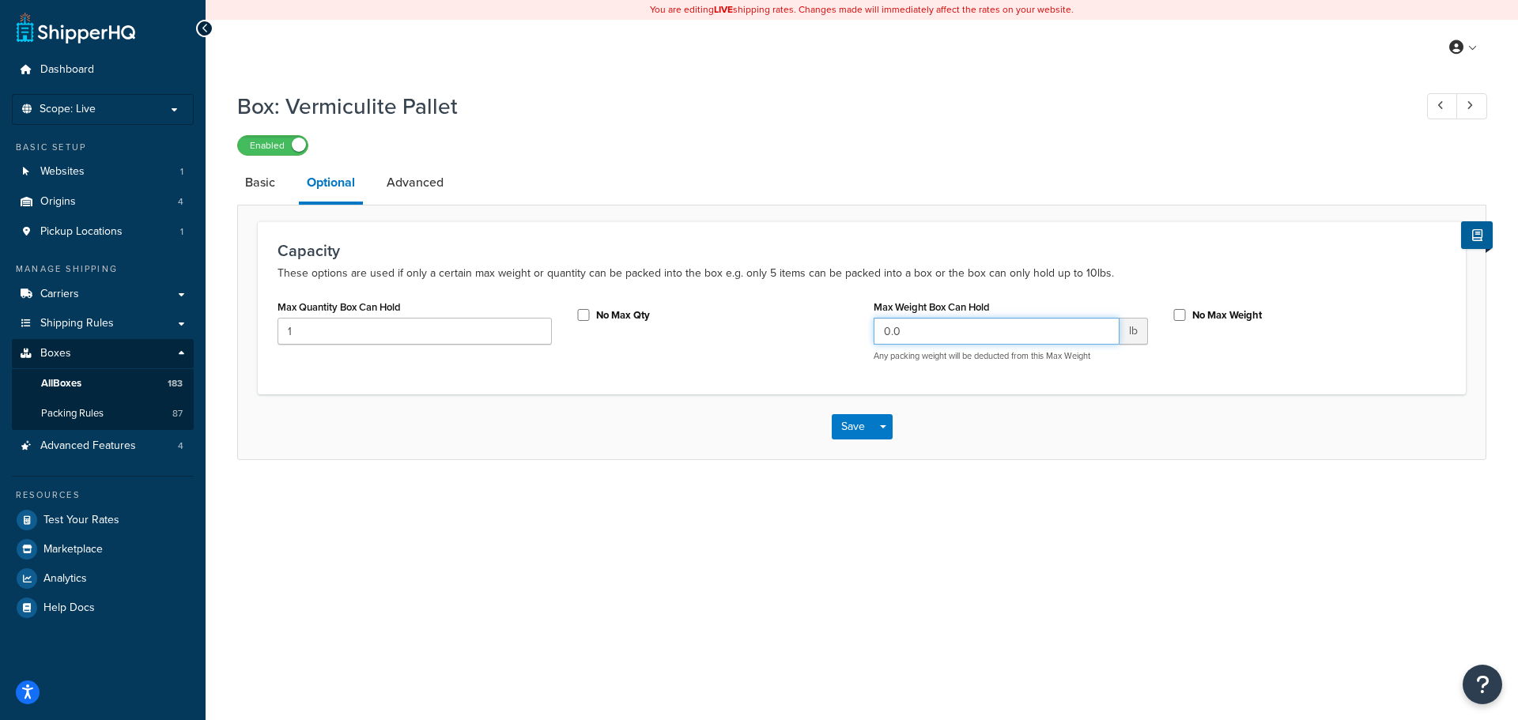
drag, startPoint x: 992, startPoint y: 342, endPoint x: 731, endPoint y: 334, distance: 261.8
click at [731, 334] on div "Max Quantity Box Can Hold 1 No Max Qty Max Weight Box Can Hold 0.0 lb Any packi…" at bounding box center [862, 335] width 1192 height 78
type input "30"
click at [395, 178] on link "Advanced" at bounding box center [415, 183] width 73 height 38
select select "100"
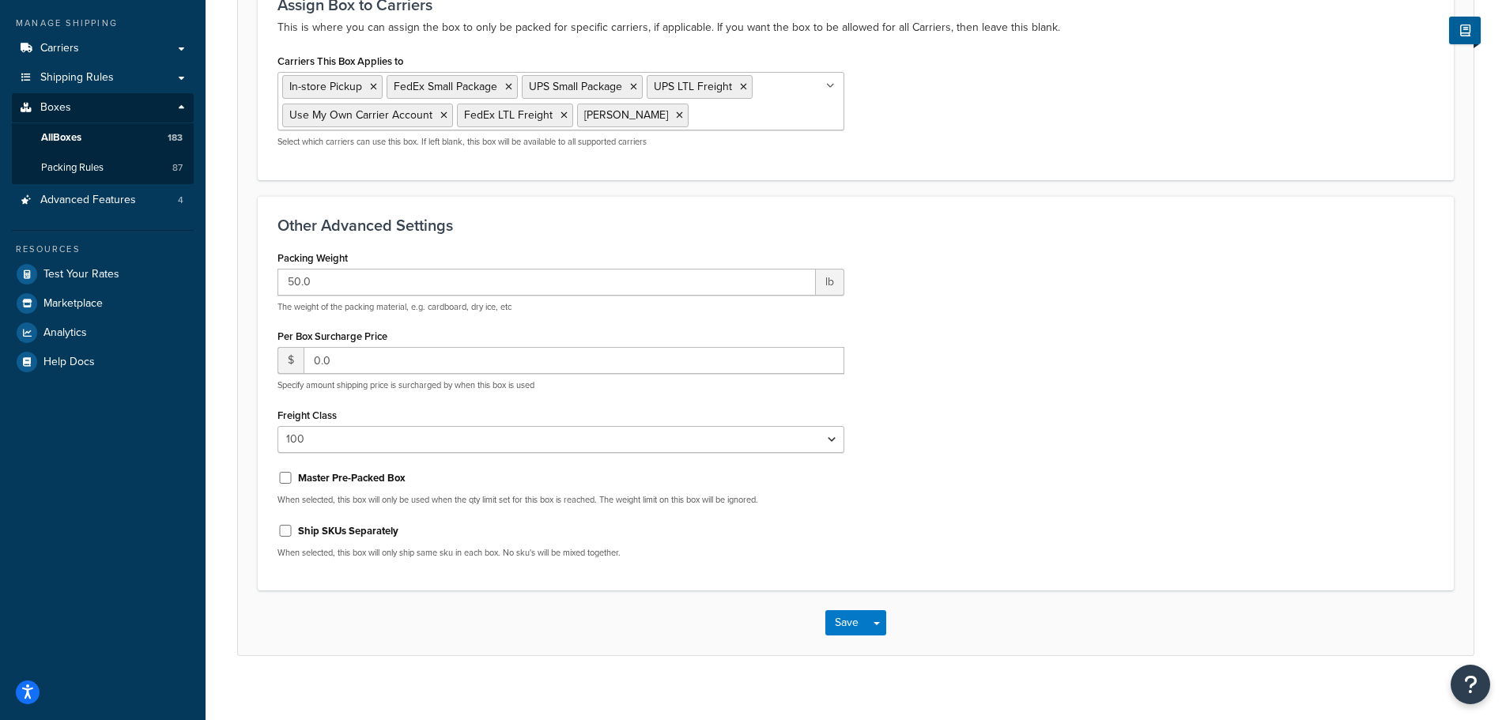
scroll to position [262, 0]
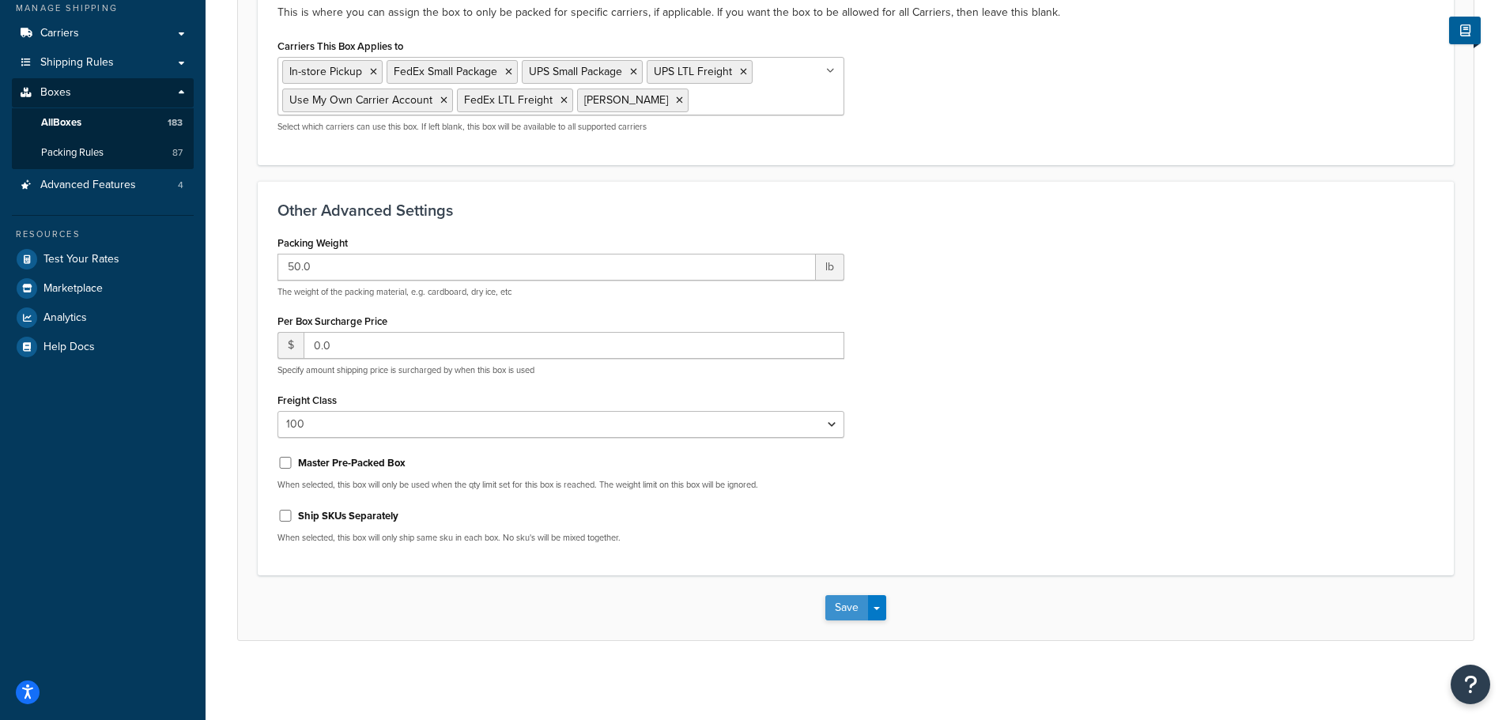
click at [852, 615] on button "Save" at bounding box center [846, 607] width 43 height 25
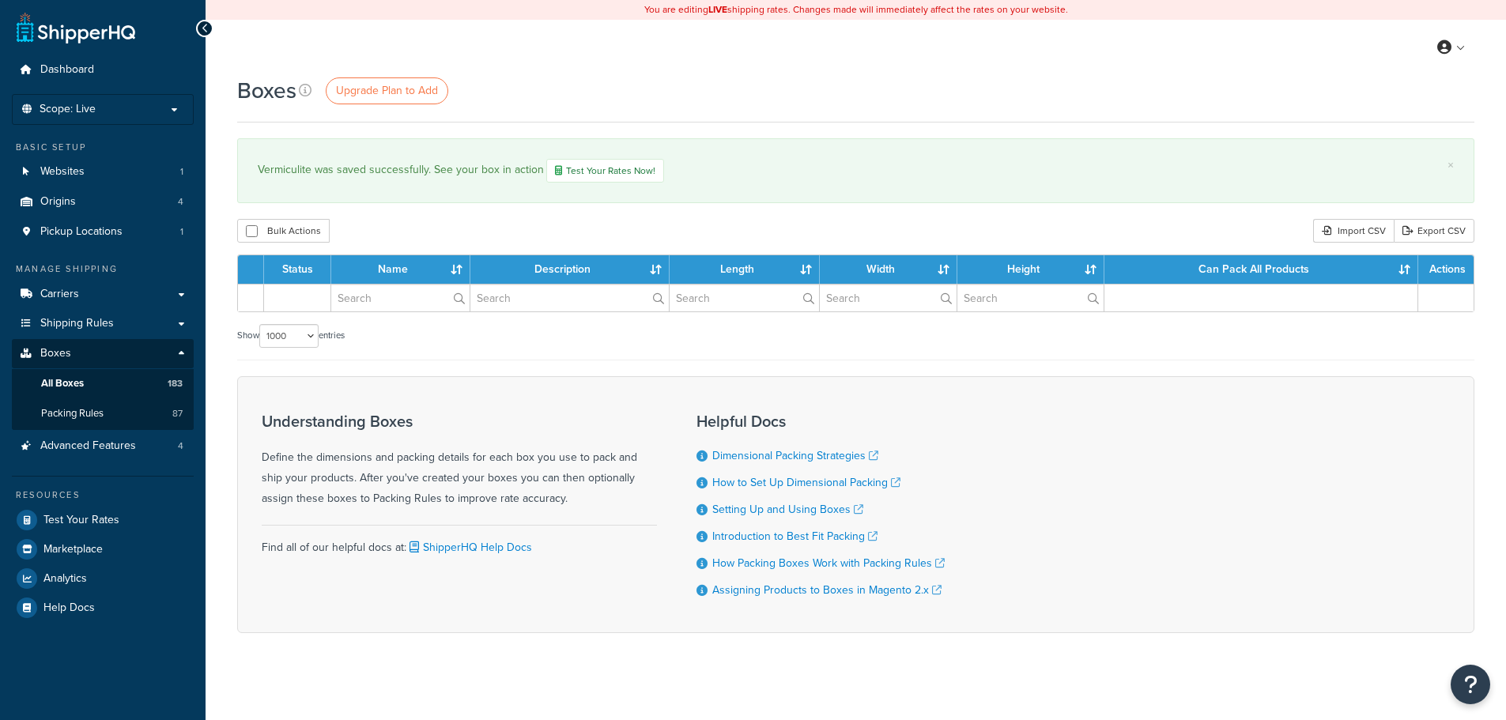
select select "1000"
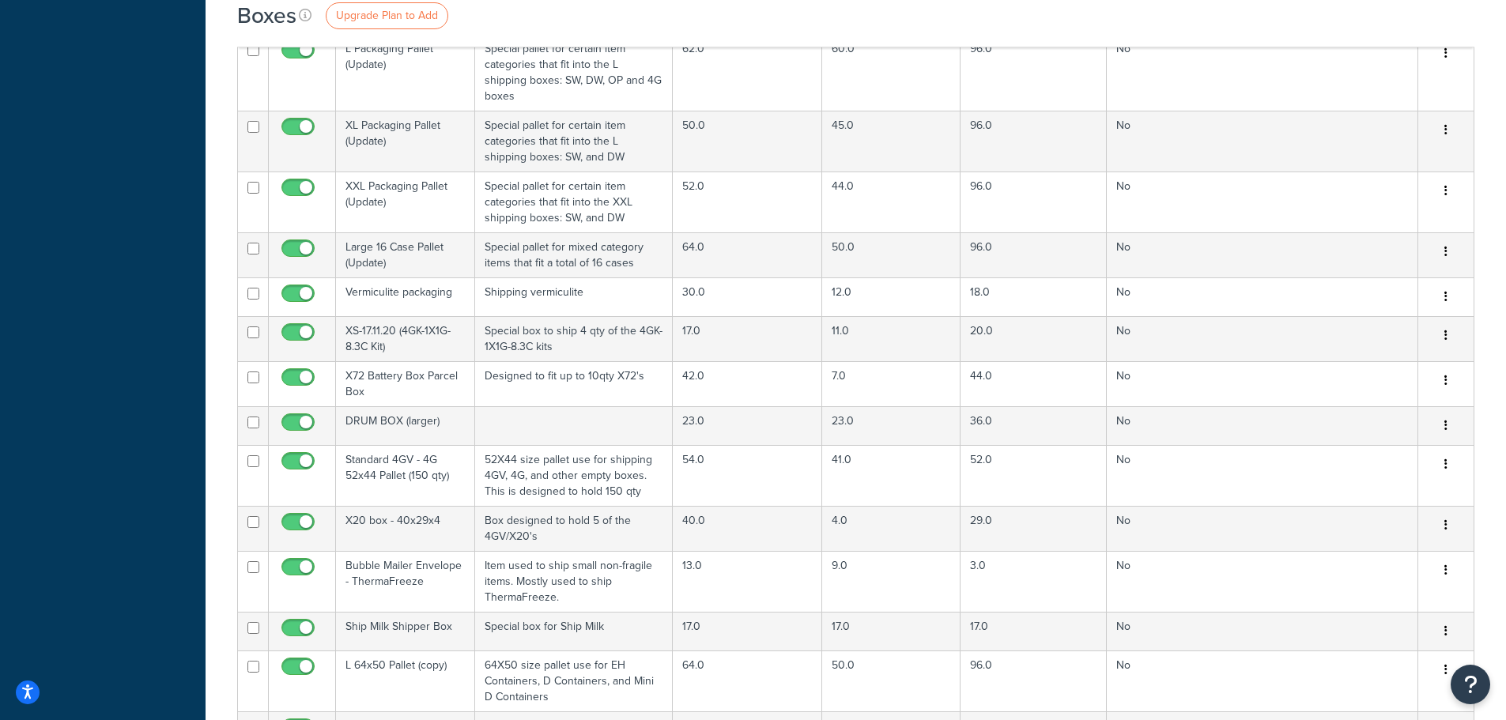
scroll to position [7040, 0]
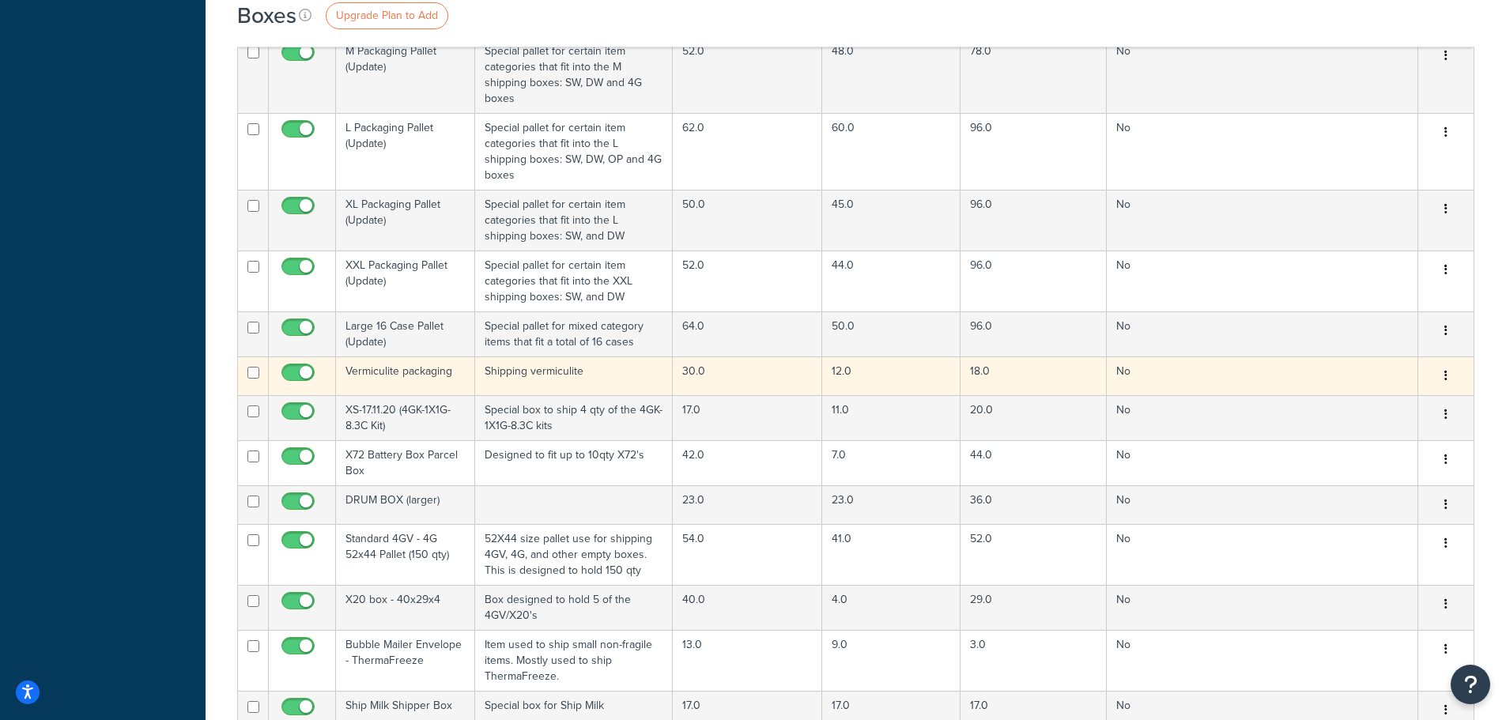
click at [250, 367] on input "checkbox" at bounding box center [253, 373] width 12 height 12
checkbox input "true"
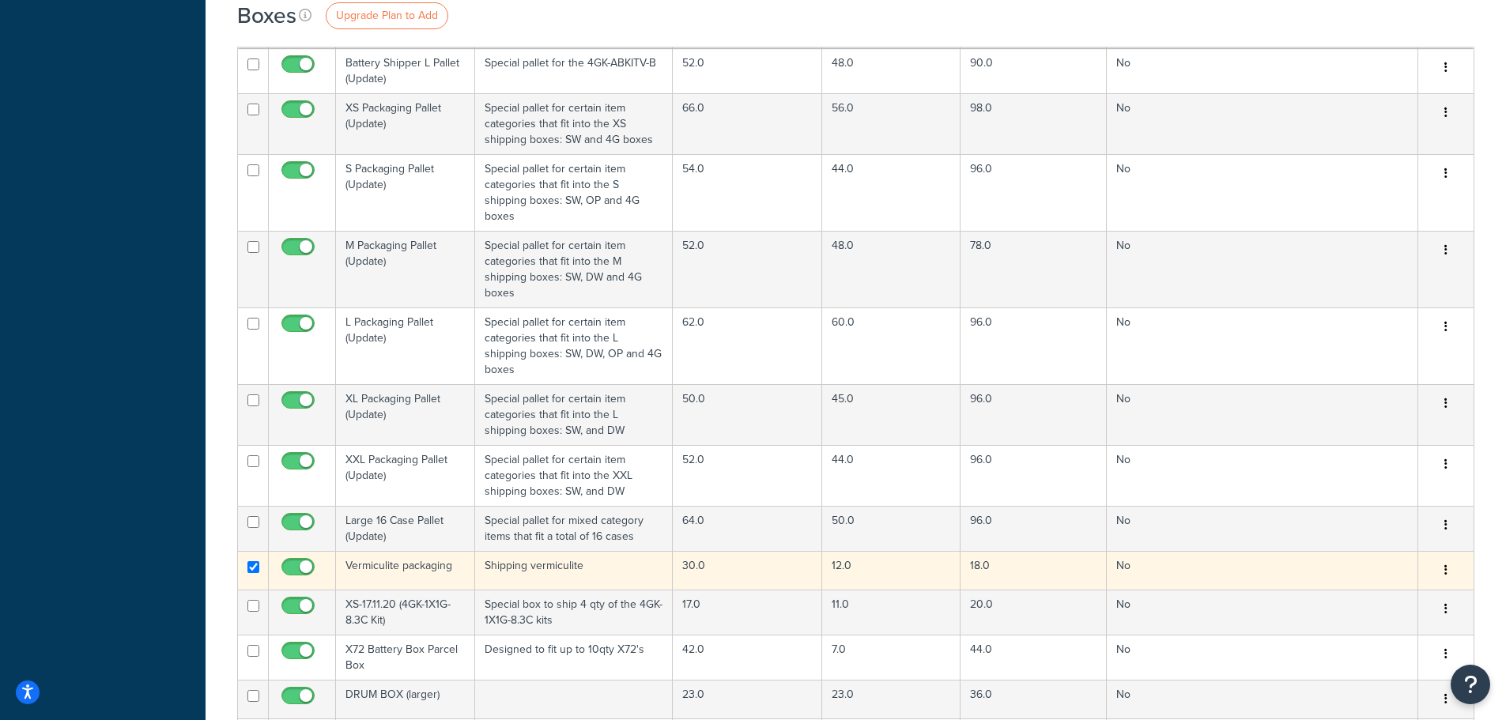
scroll to position [6882, 0]
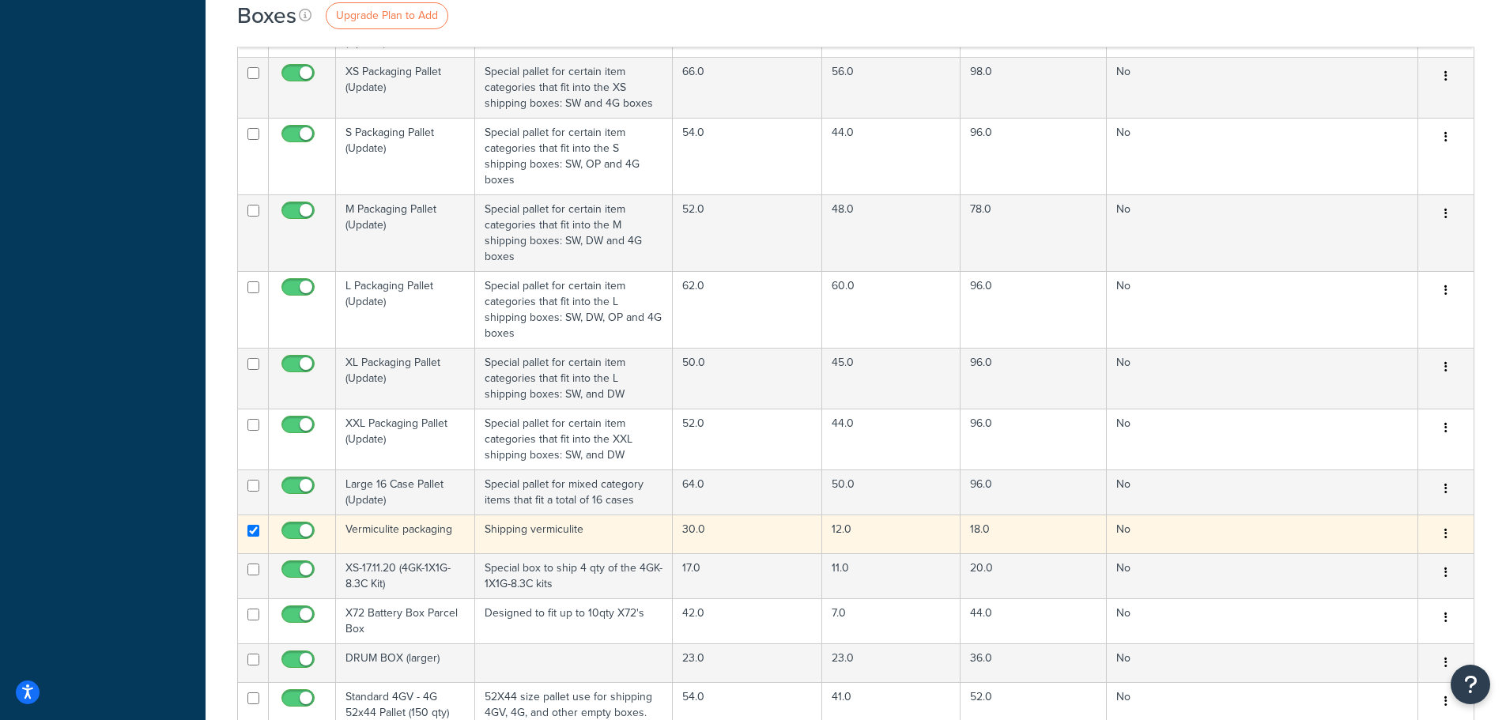
click at [1442, 522] on button "button" at bounding box center [1446, 534] width 22 height 25
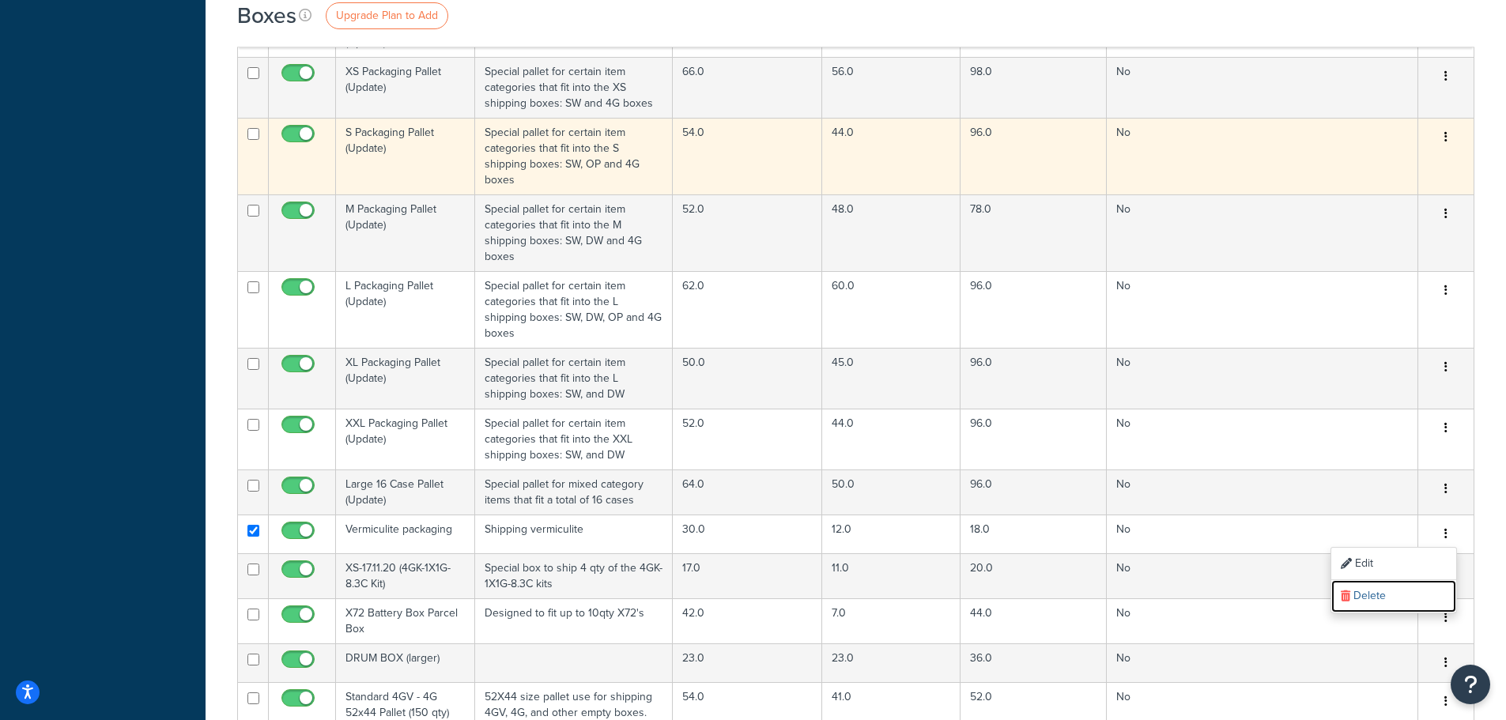
drag, startPoint x: 1388, startPoint y: 494, endPoint x: 833, endPoint y: 50, distance: 711.6
click at [1388, 580] on link "Delete" at bounding box center [1393, 596] width 125 height 32
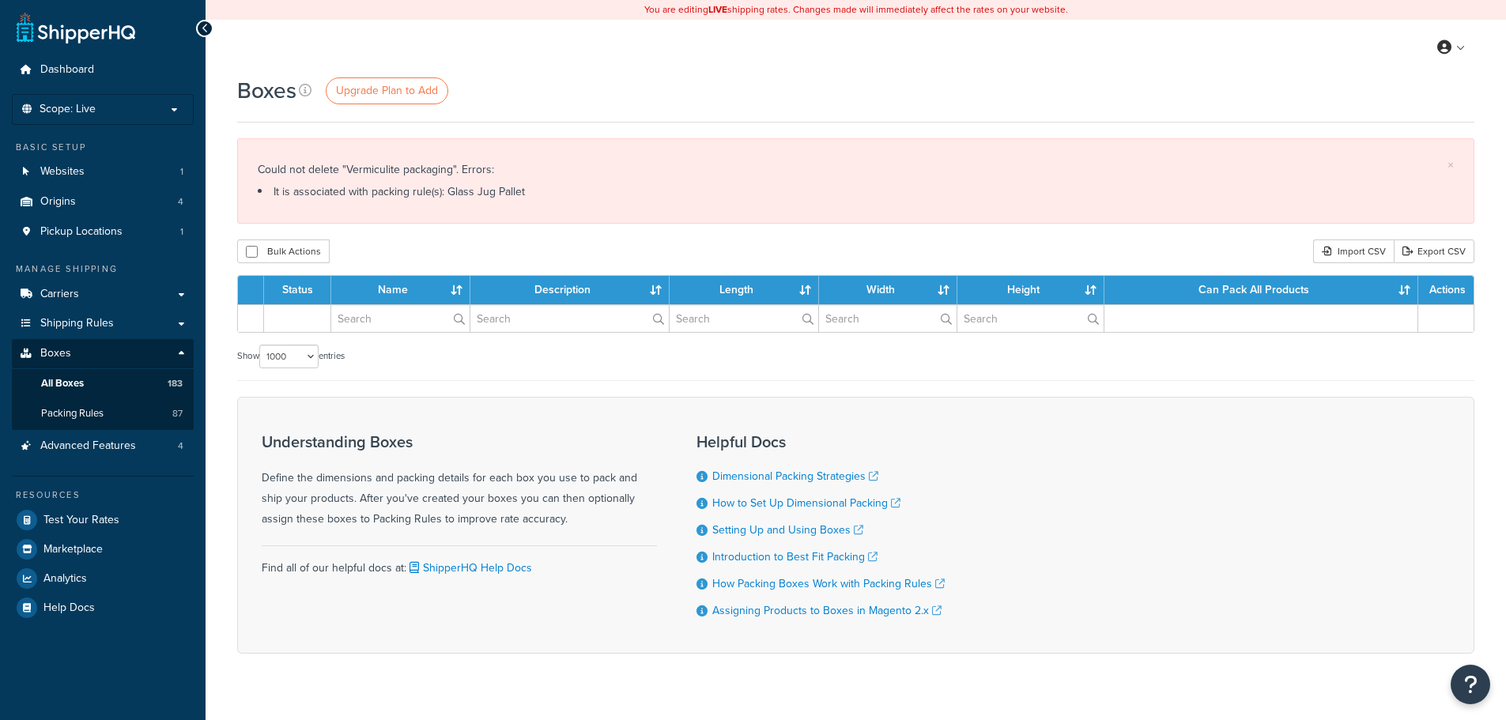
select select "1000"
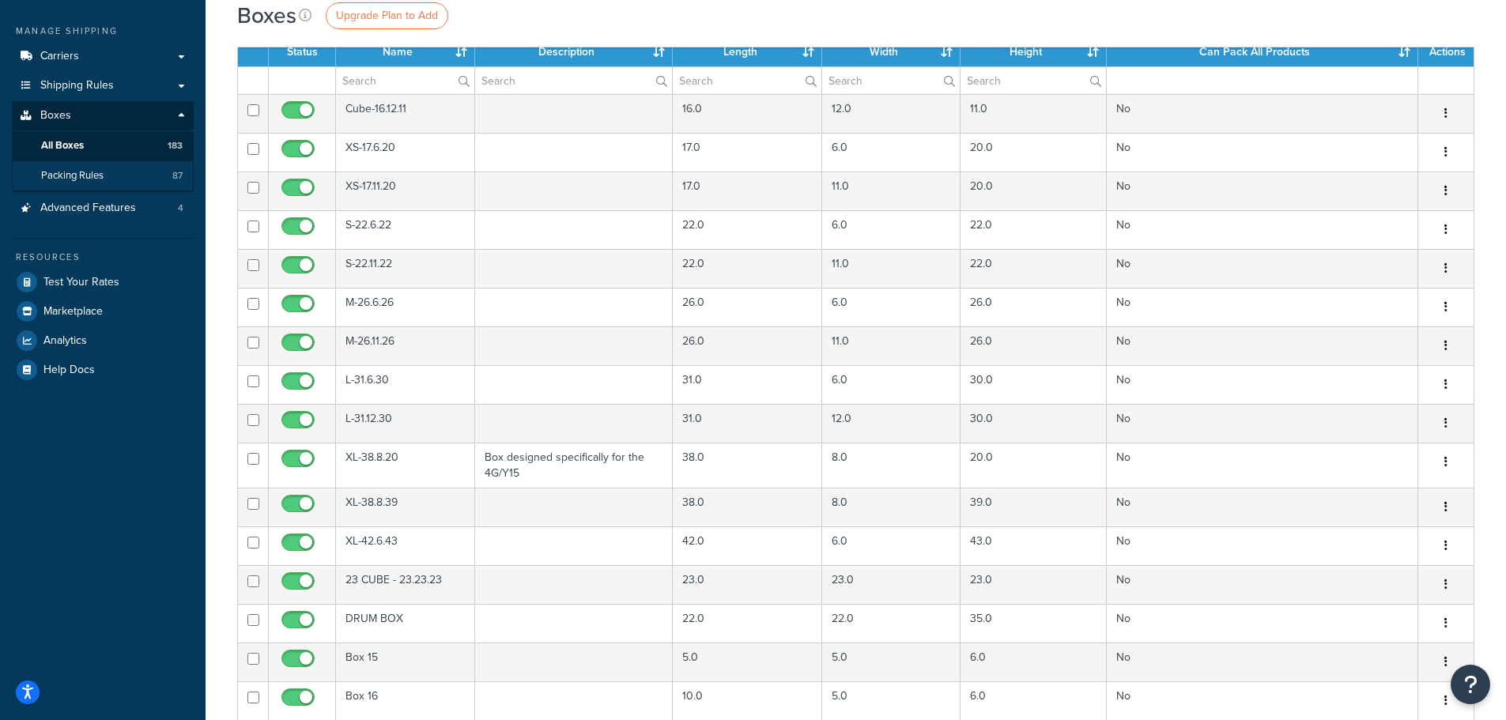
scroll to position [237, 0]
click at [84, 179] on span "Packing Rules" at bounding box center [72, 176] width 62 height 13
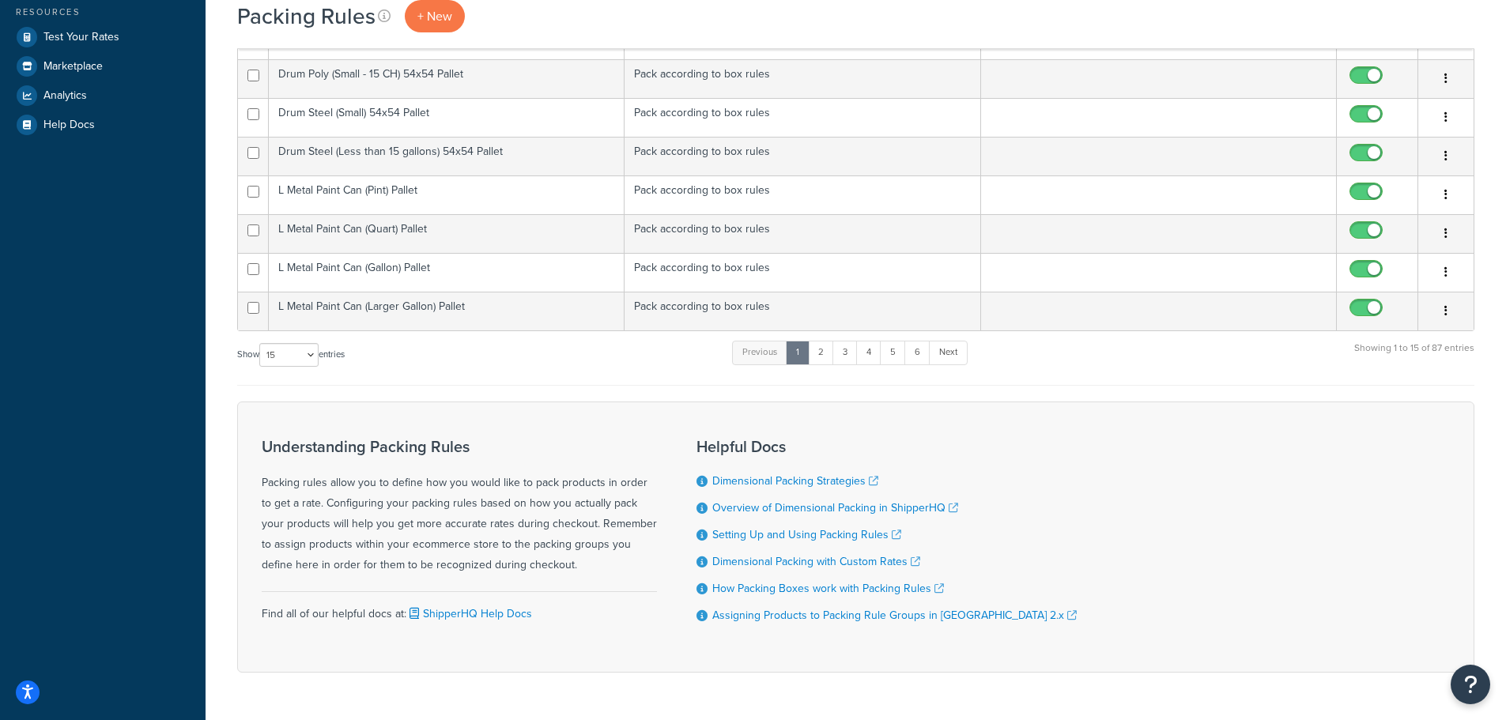
scroll to position [513, 0]
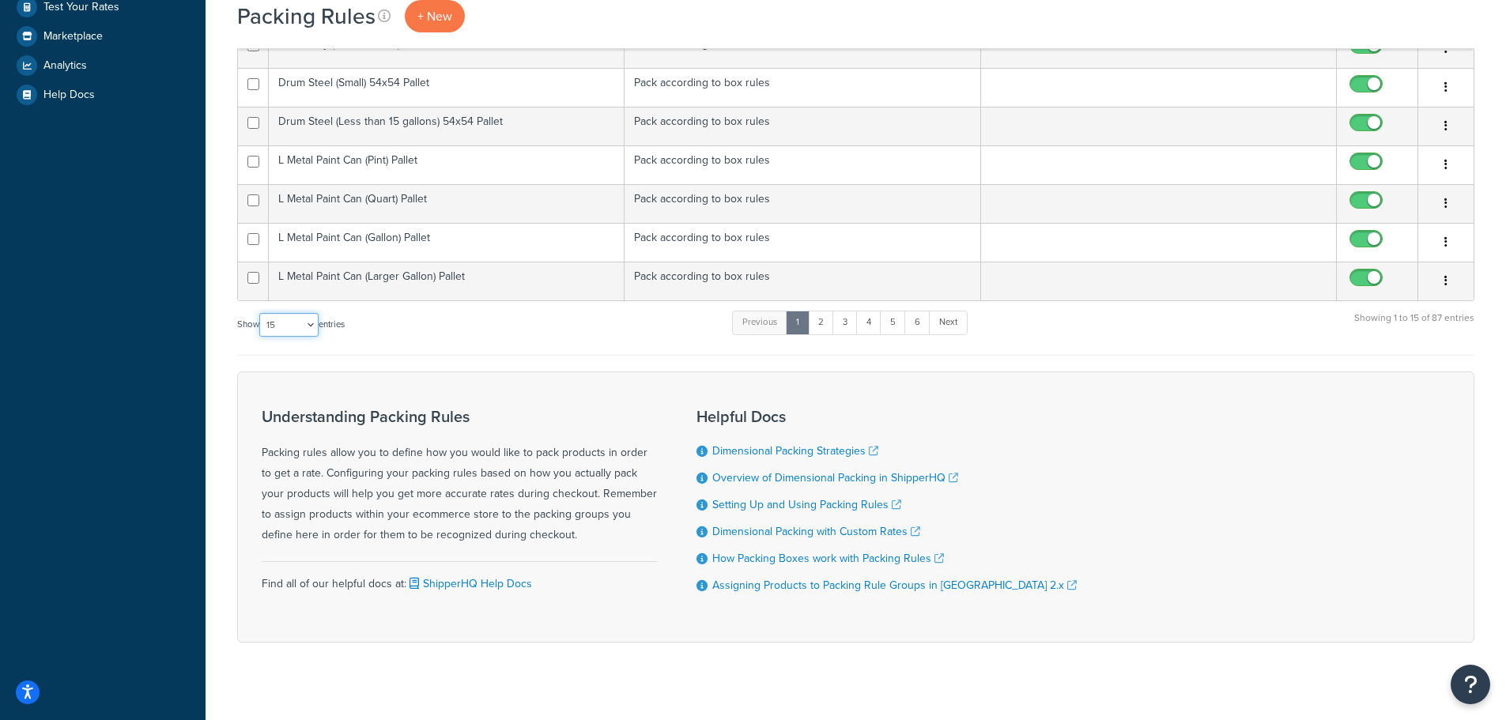
click at [293, 319] on select "10 15 25 50 100" at bounding box center [288, 325] width 59 height 24
select select "100"
click at [261, 337] on select "10 15 25 50 100" at bounding box center [288, 325] width 59 height 24
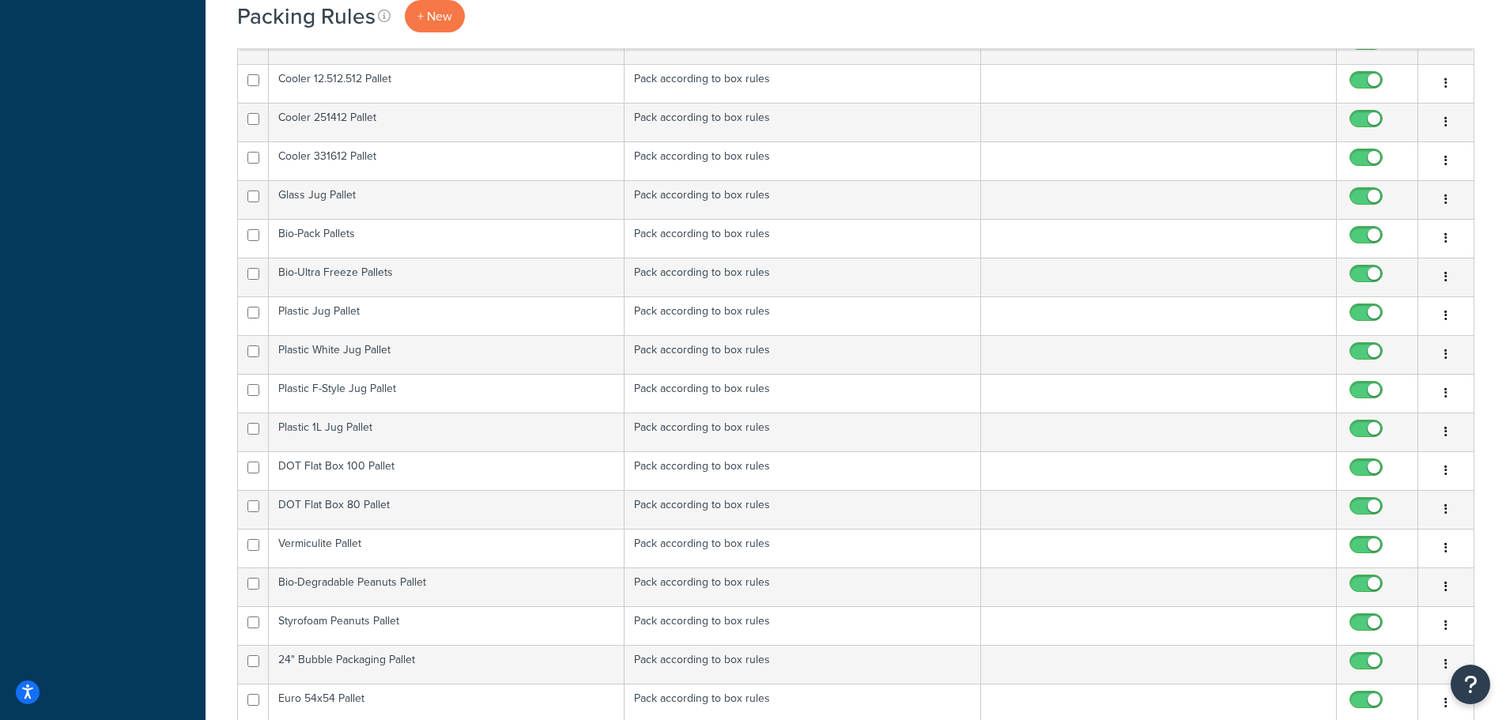
scroll to position [2254, 0]
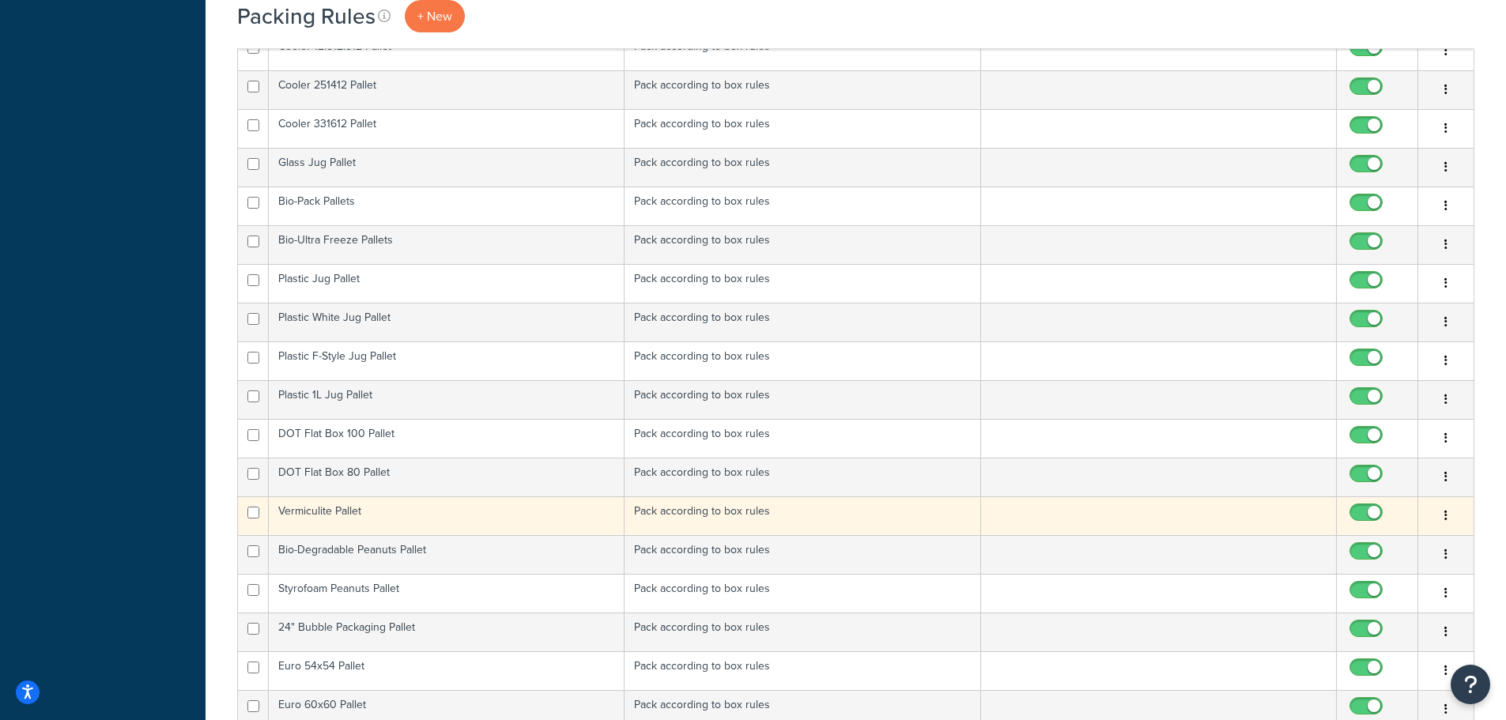
click at [682, 518] on td "Pack according to box rules" at bounding box center [803, 516] width 356 height 39
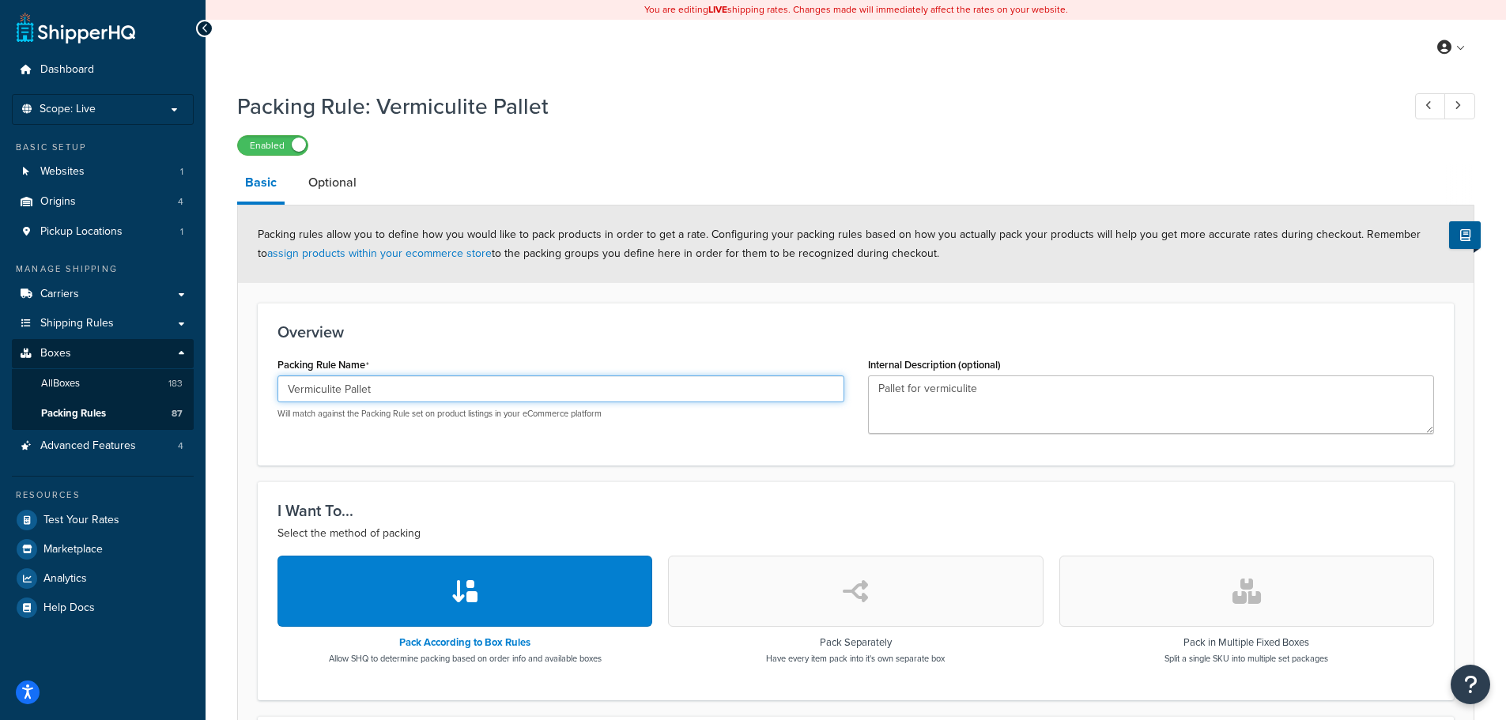
click at [361, 386] on input "Vermiculite Pallet" at bounding box center [561, 389] width 567 height 27
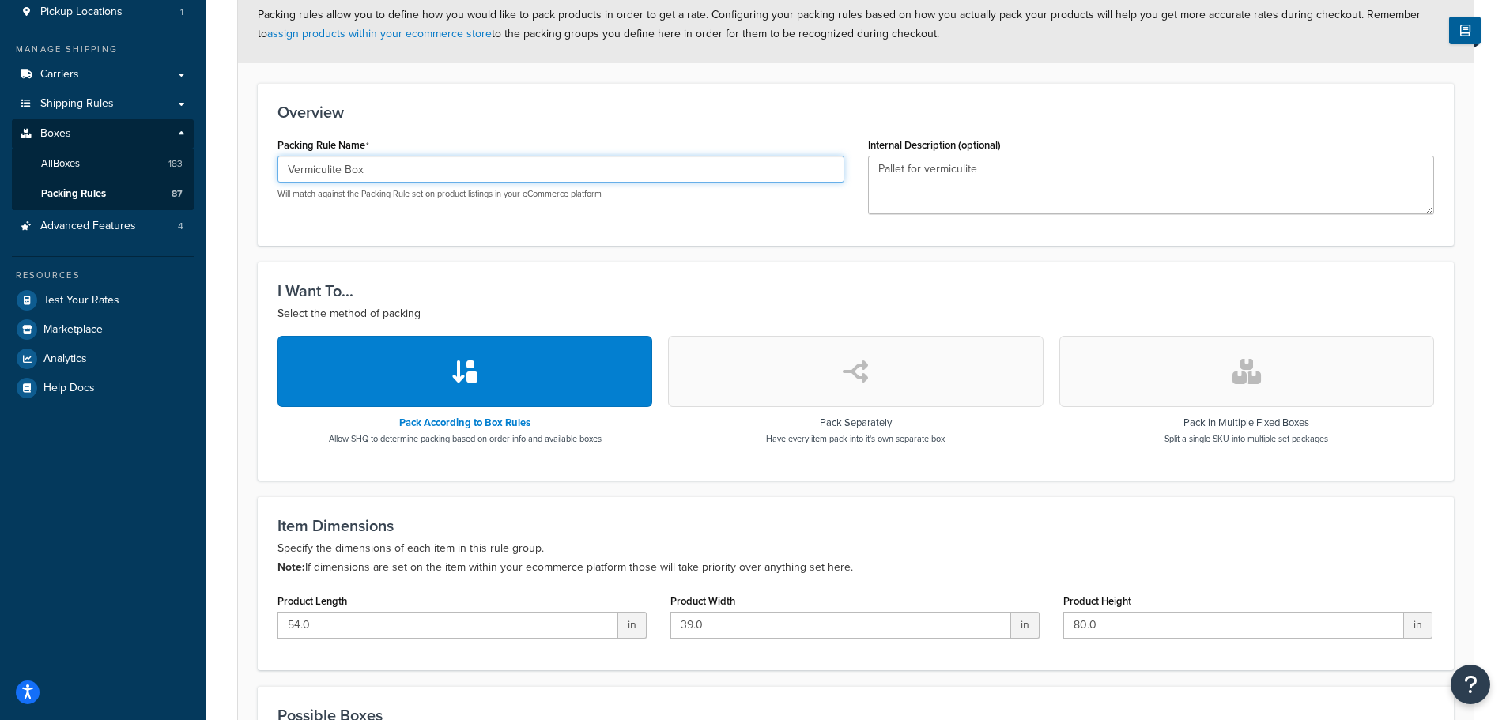
scroll to position [237, 0]
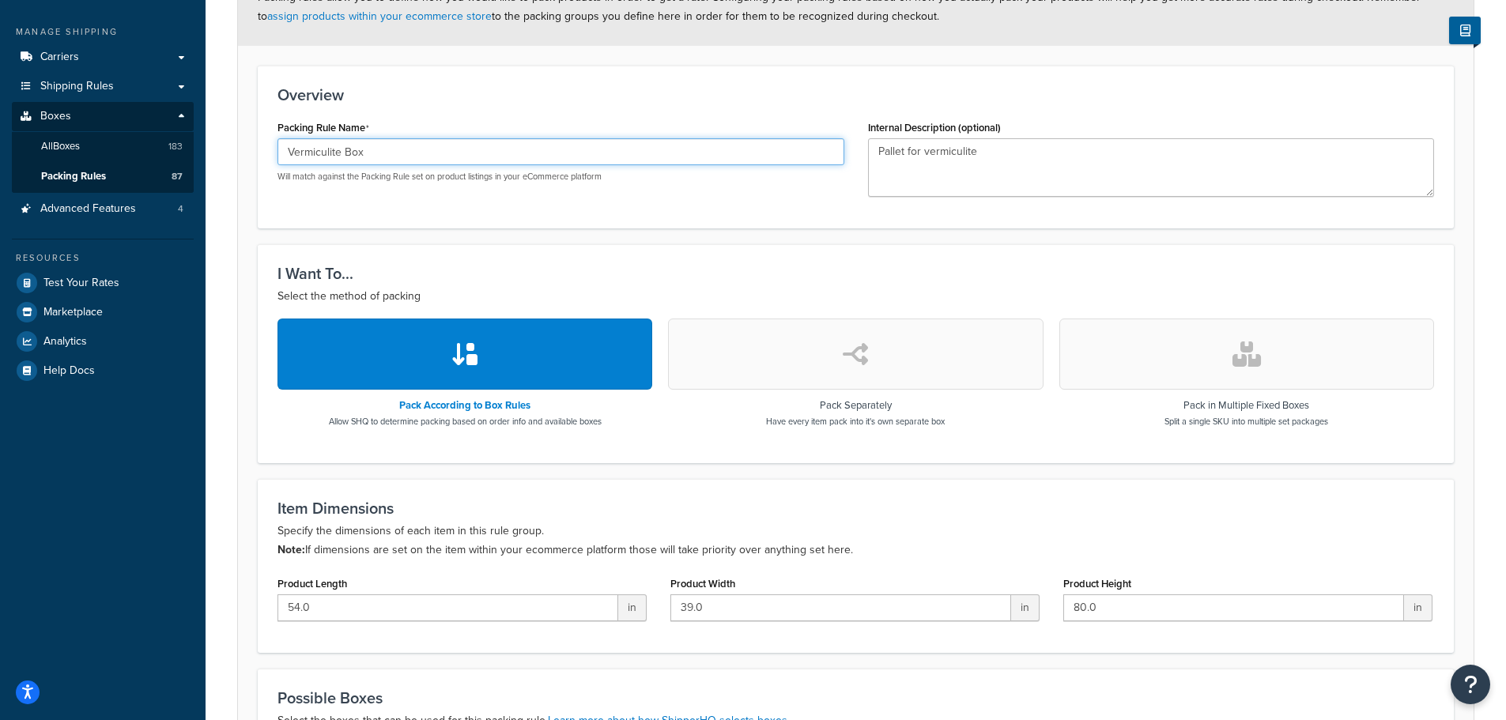
type input "Vermiculite Box"
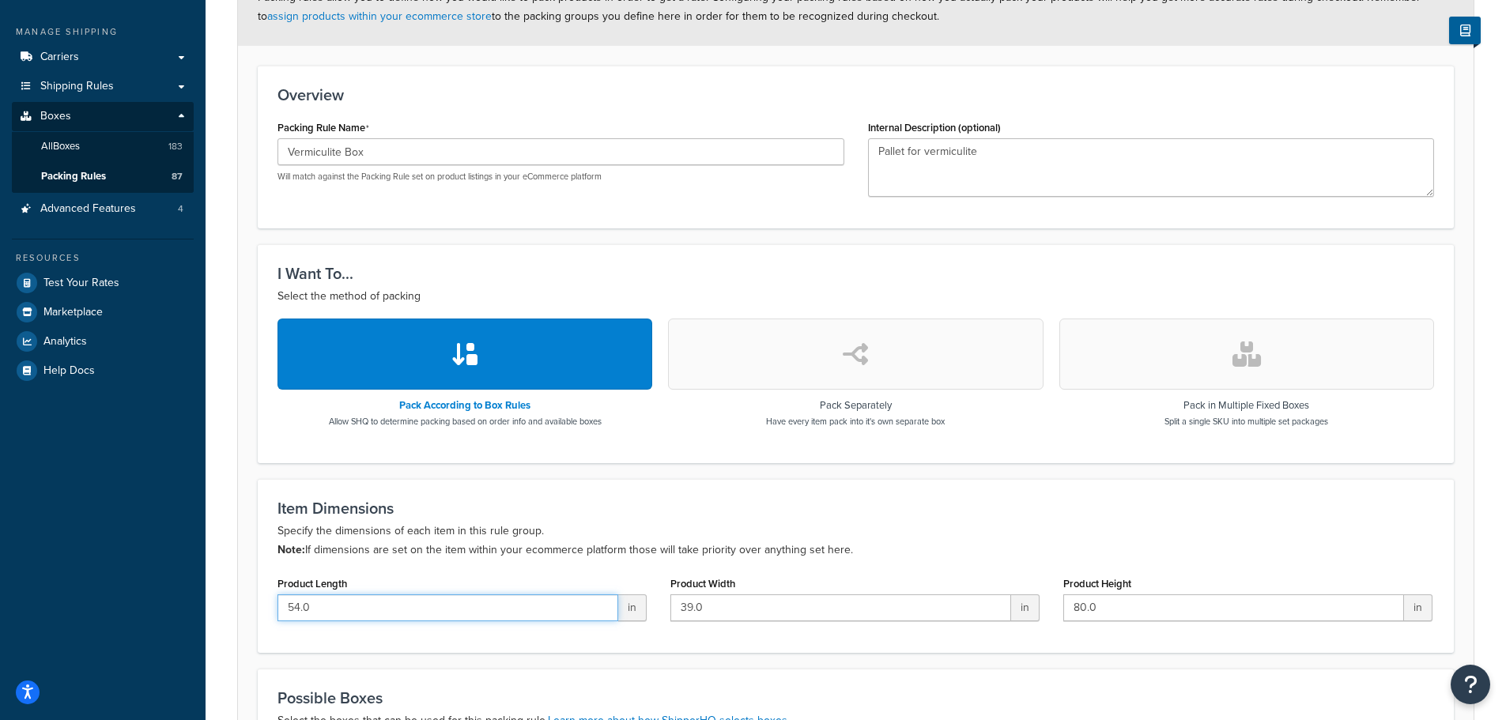
click at [168, 610] on div "Dashboard Scope: Live Basic Setup Websites 1 Origins 4 Pickup Locations 1 Manag…" at bounding box center [753, 381] width 1506 height 1237
type input "30"
drag, startPoint x: 713, startPoint y: 604, endPoint x: 567, endPoint y: 601, distance: 146.3
click at [568, 601] on div "Product Length 30 in Product Width 39.0 in Product Height 80.0 in" at bounding box center [856, 602] width 1180 height 61
type input "12"
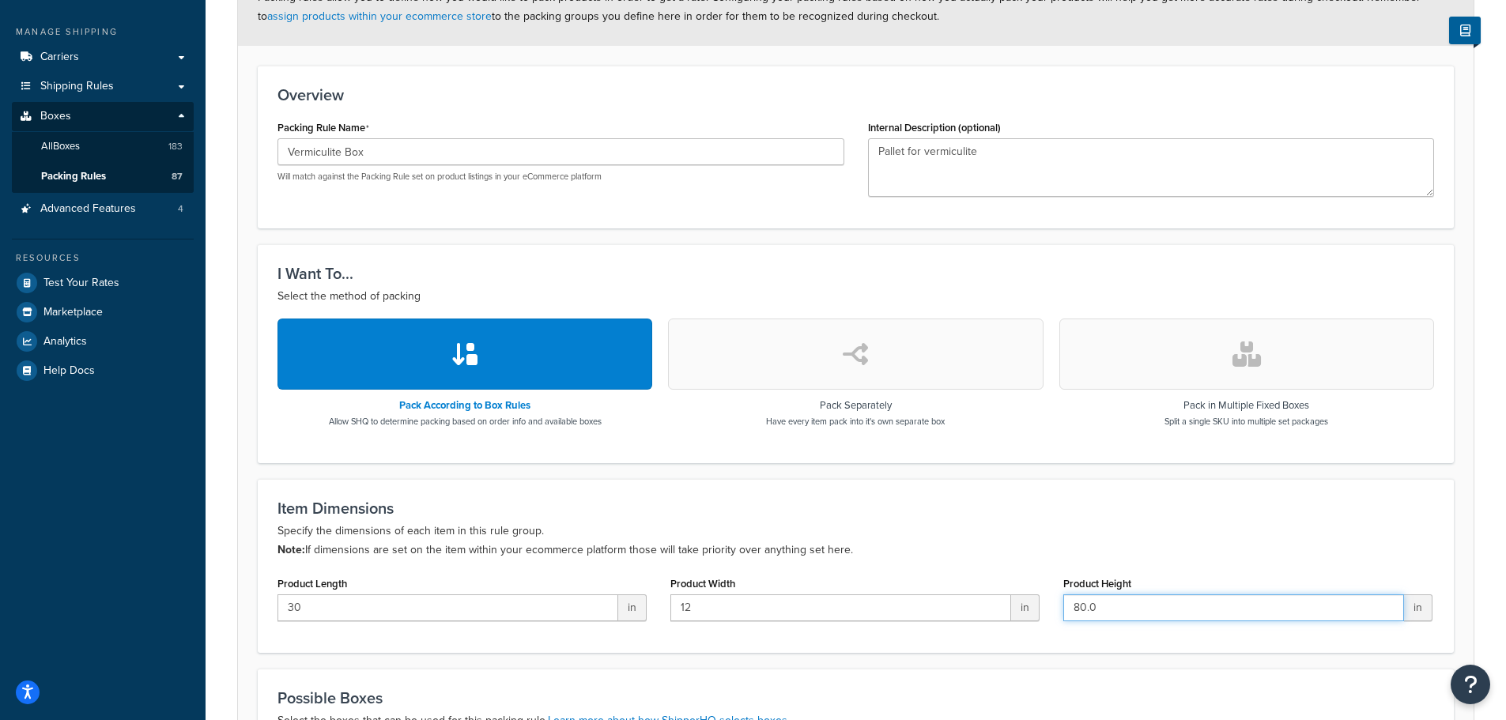
drag, startPoint x: 1029, startPoint y: 611, endPoint x: 991, endPoint y: 610, distance: 38.7
click at [992, 610] on div "Product Length 30 in Product Width 12 in Product Height 80.0 in" at bounding box center [856, 602] width 1180 height 61
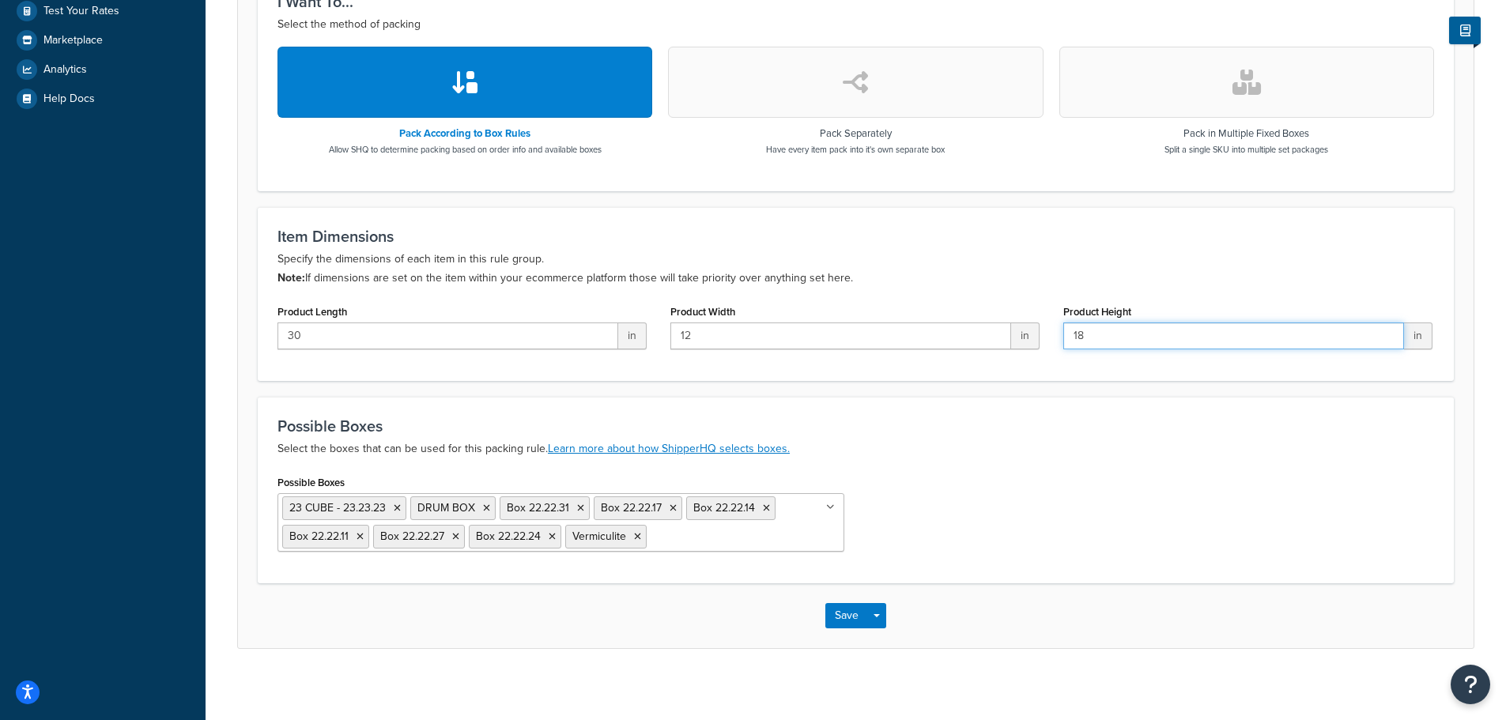
scroll to position [518, 0]
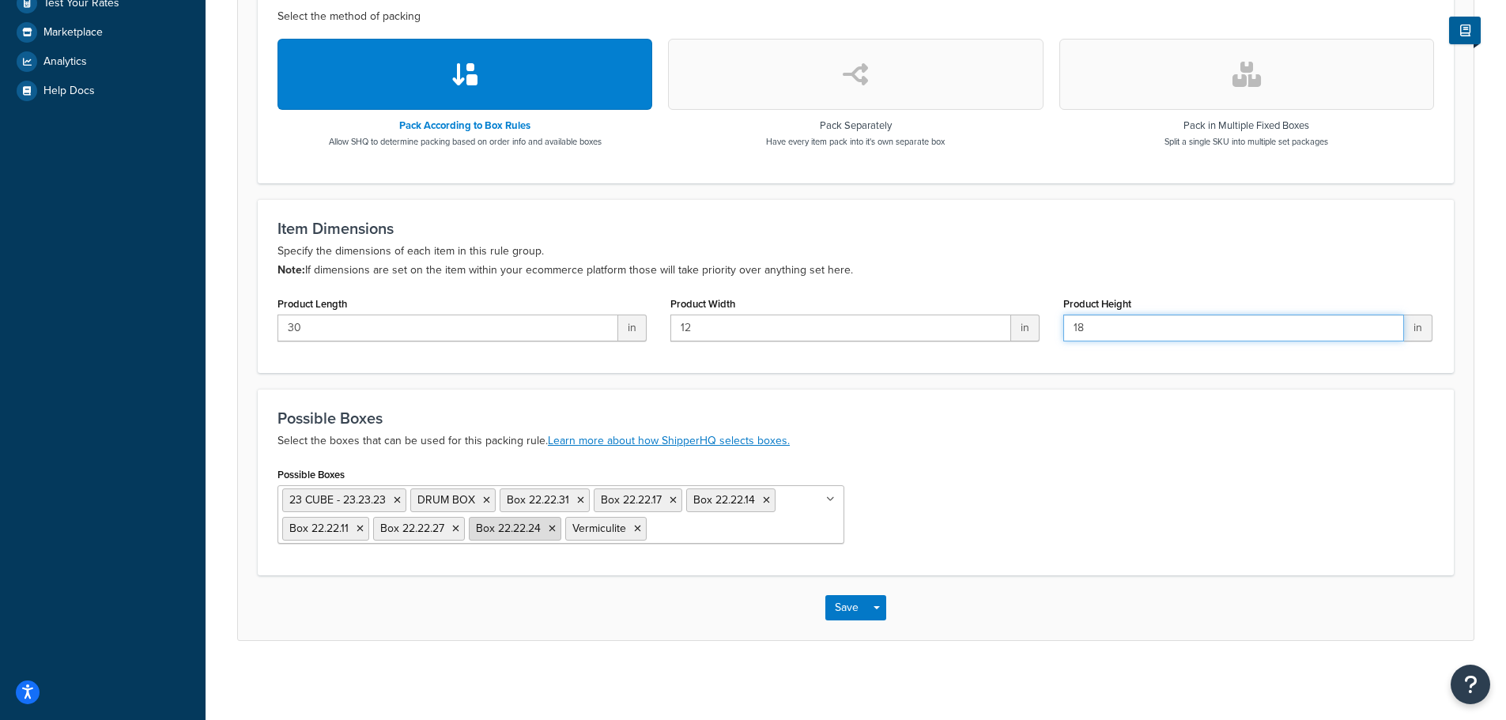
type input "18"
click at [553, 529] on icon at bounding box center [552, 528] width 7 height 9
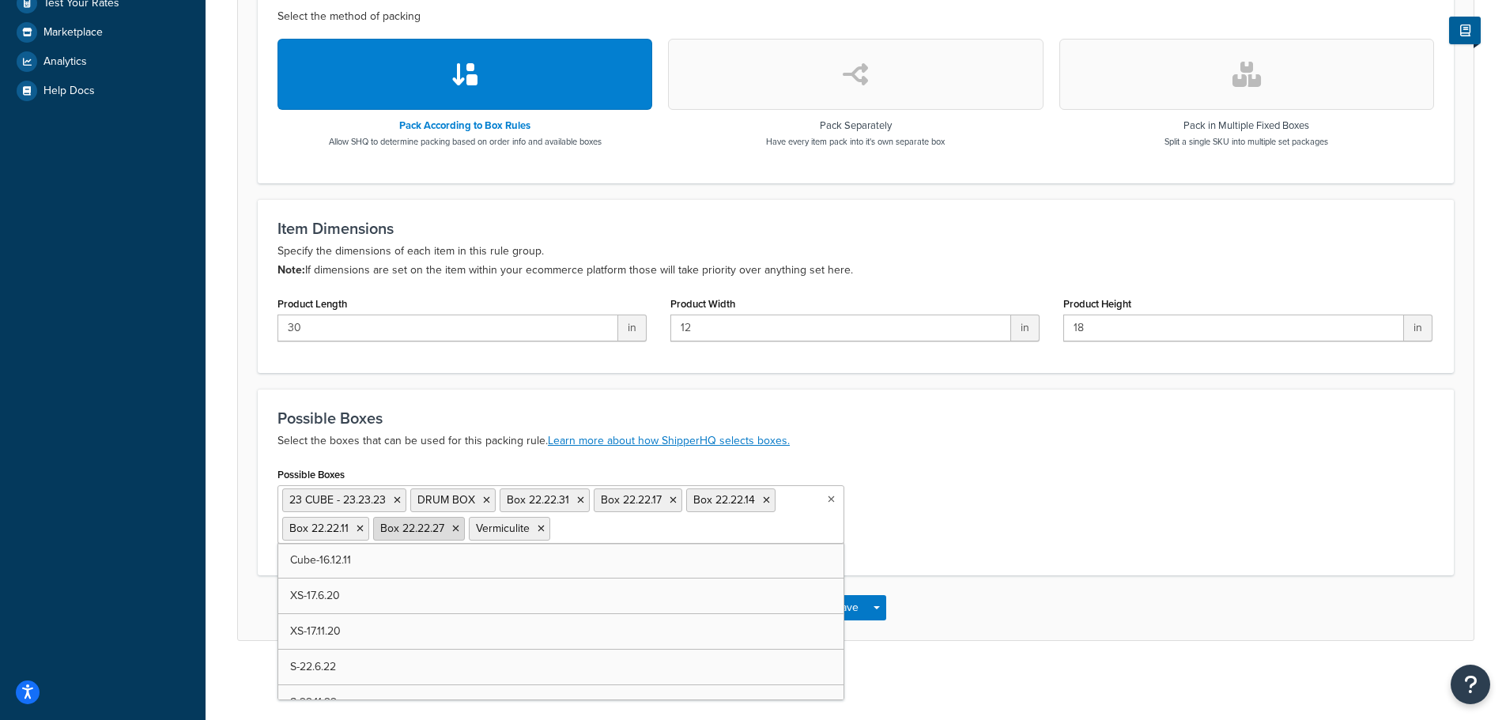
click at [455, 527] on icon at bounding box center [455, 528] width 7 height 9
click at [359, 529] on icon at bounding box center [360, 528] width 7 height 9
click at [398, 501] on icon at bounding box center [397, 500] width 7 height 9
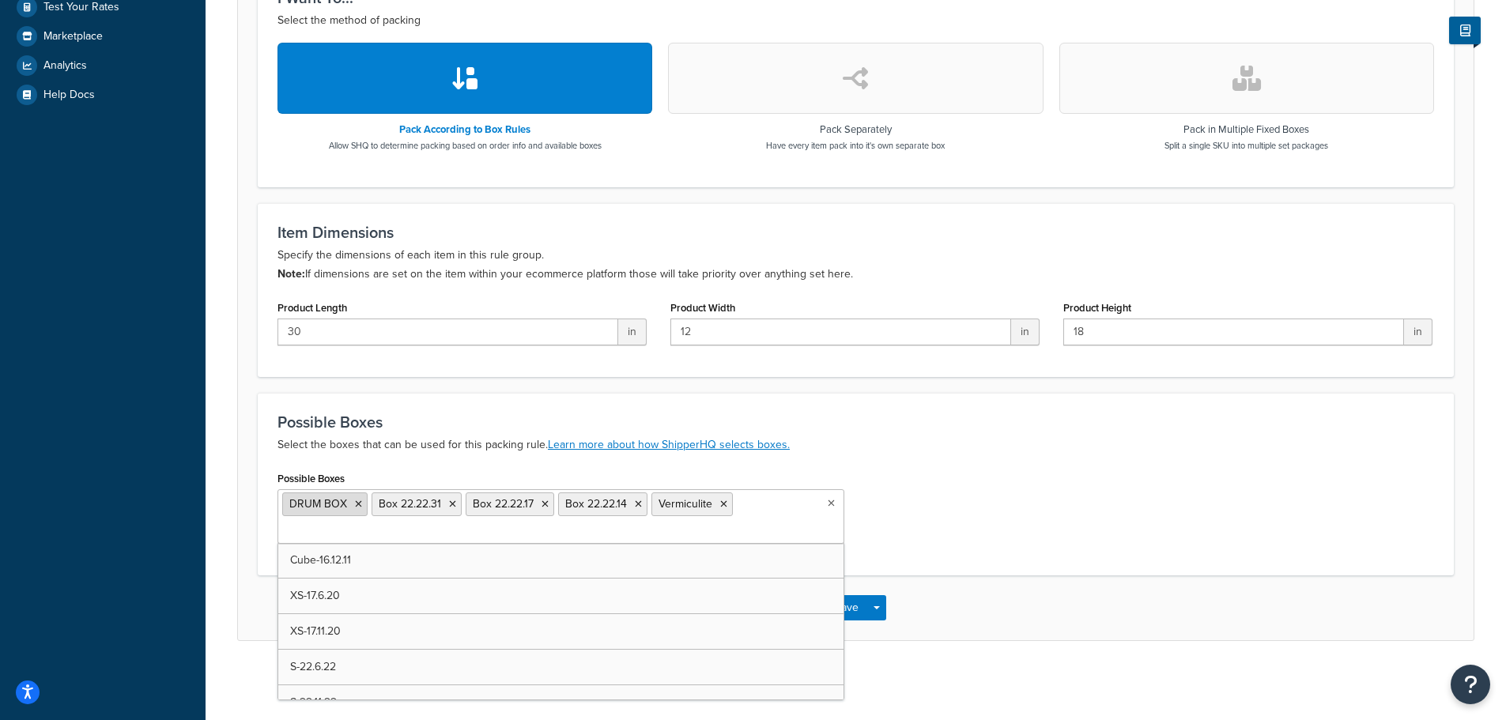
click at [358, 505] on icon at bounding box center [358, 504] width 7 height 9
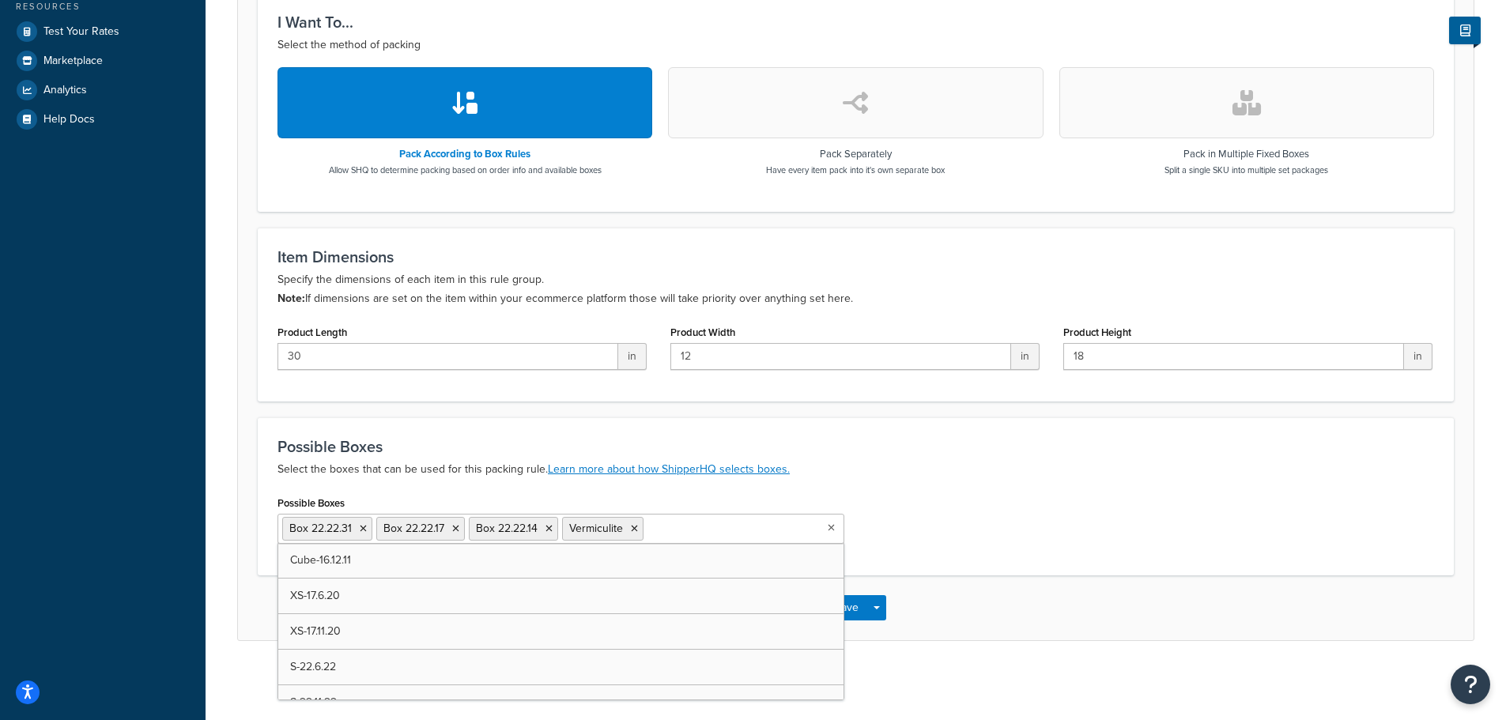
scroll to position [489, 0]
click at [361, 531] on icon at bounding box center [363, 528] width 7 height 9
click at [361, 531] on icon at bounding box center [361, 528] width 7 height 9
click at [361, 531] on icon at bounding box center [362, 528] width 7 height 9
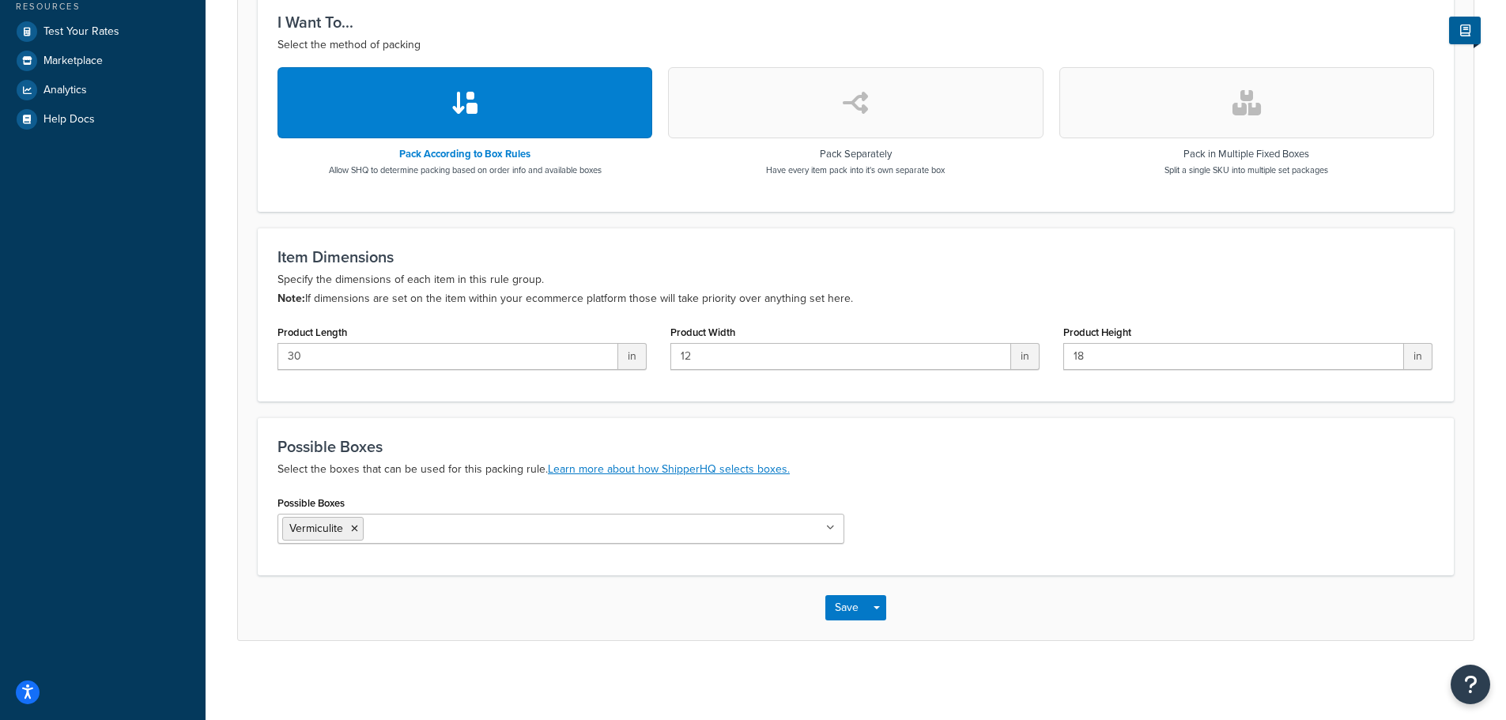
click at [1141, 550] on div "Possible Boxes Vermiculite Cube-16.12.11 XS-17.6.20 XS-17.11.20 S-22.6.22 S-22.…" at bounding box center [856, 524] width 1180 height 64
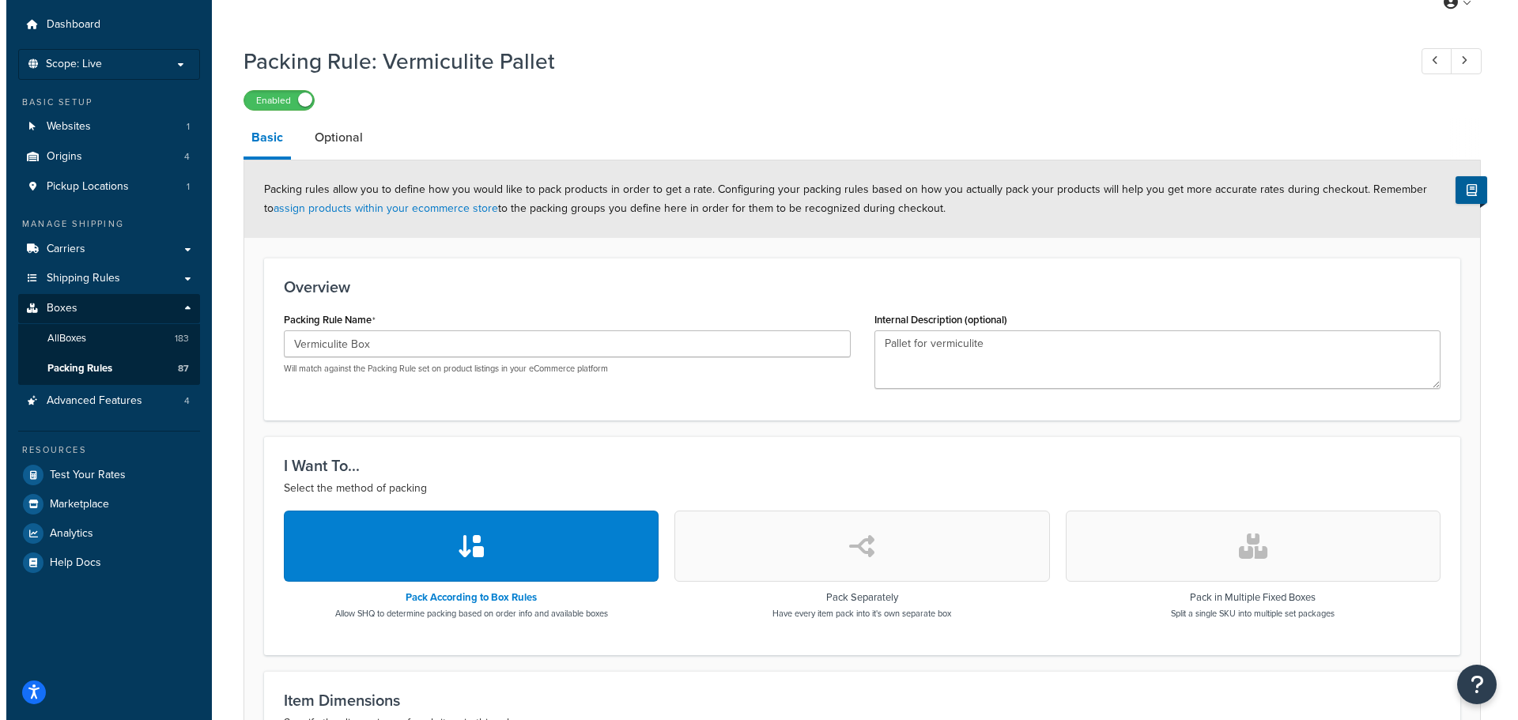
scroll to position [0, 0]
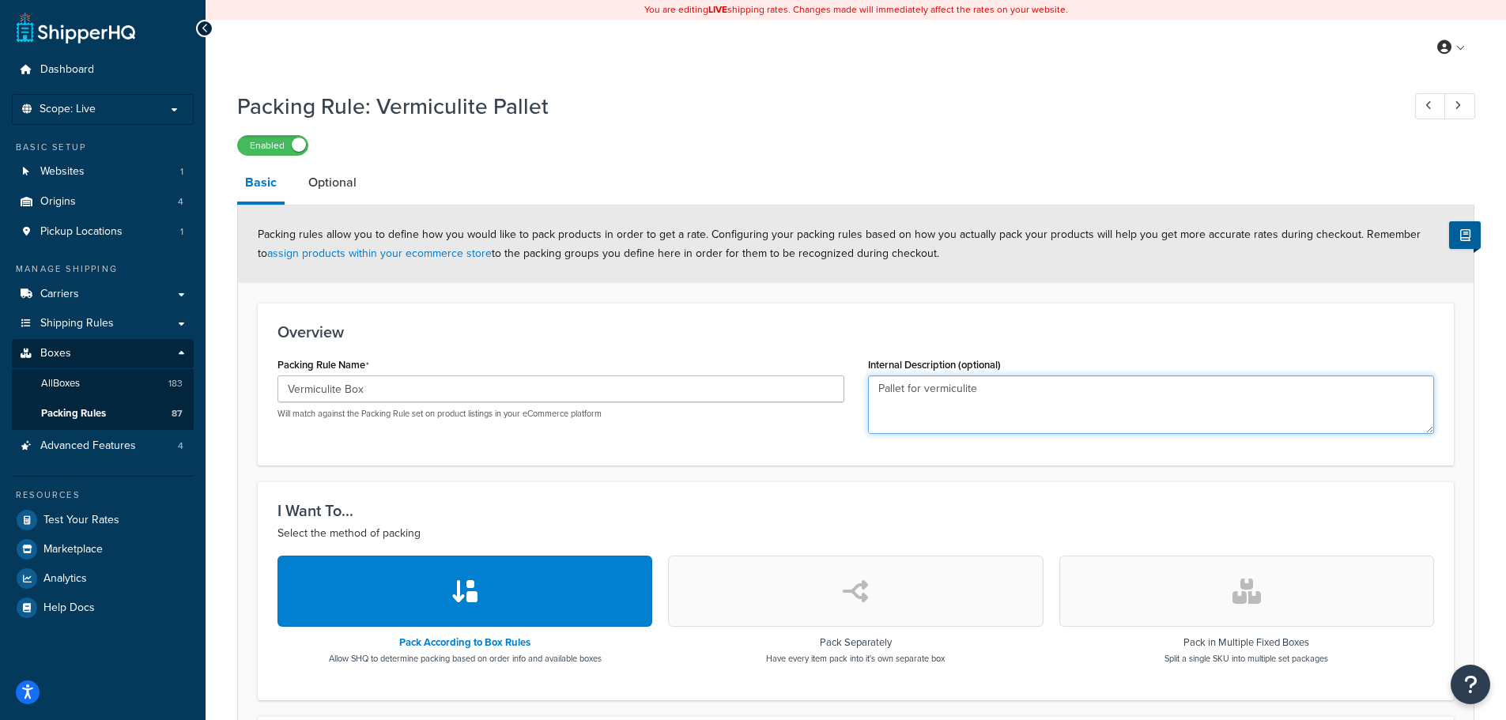
click at [889, 387] on textarea "Pallet for vermiculite" at bounding box center [1151, 405] width 567 height 59
type textarea "Boxfor vermiculite"
click at [327, 191] on link "Optional" at bounding box center [332, 183] width 64 height 38
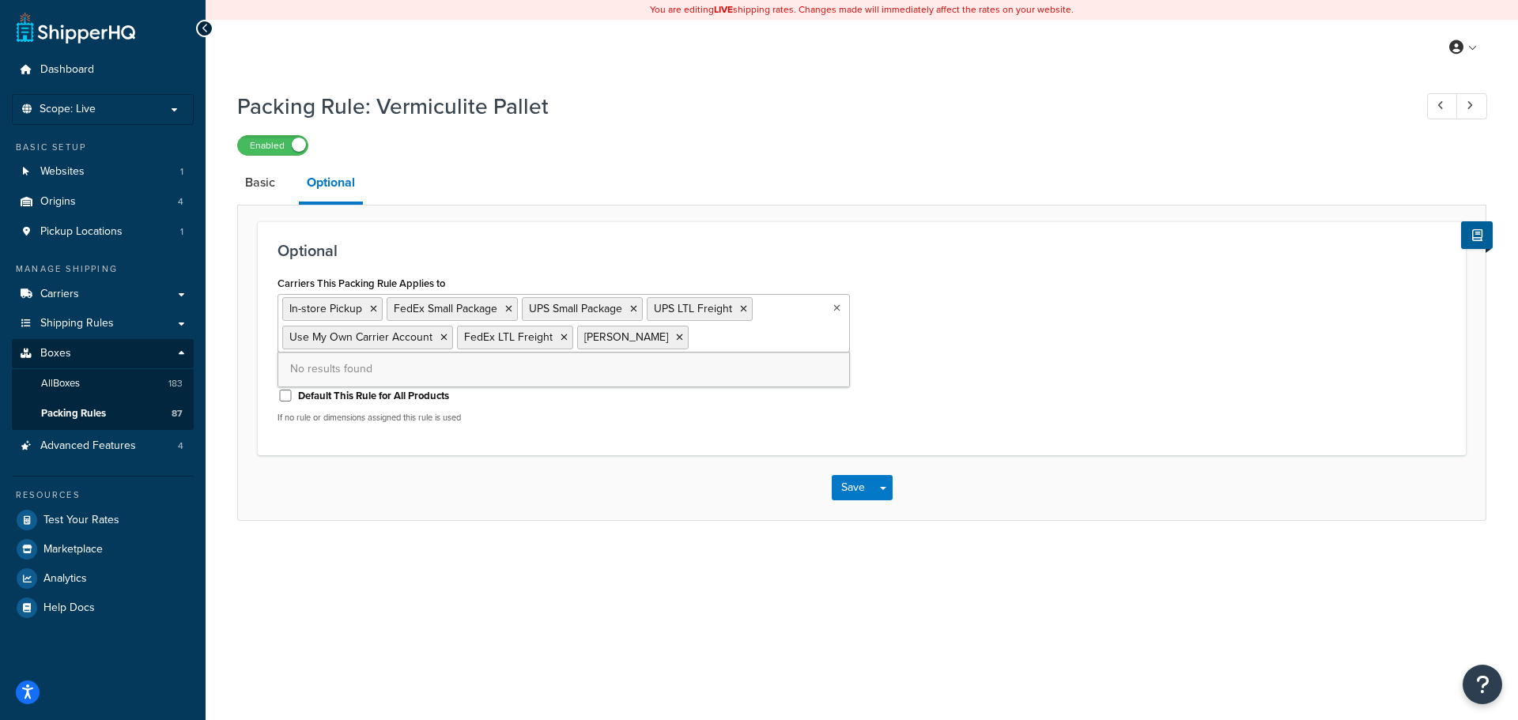
click at [683, 346] on ul "In-store Pickup FedEx Small Package UPS Small Package UPS LTL Freight Use My Ow…" at bounding box center [564, 323] width 572 height 59
click at [1121, 465] on div "Save Save Dropdown Save and Edit Save and Duplicate Save and Create New" at bounding box center [862, 487] width 1248 height 65
click at [848, 490] on button "Save" at bounding box center [853, 487] width 43 height 25
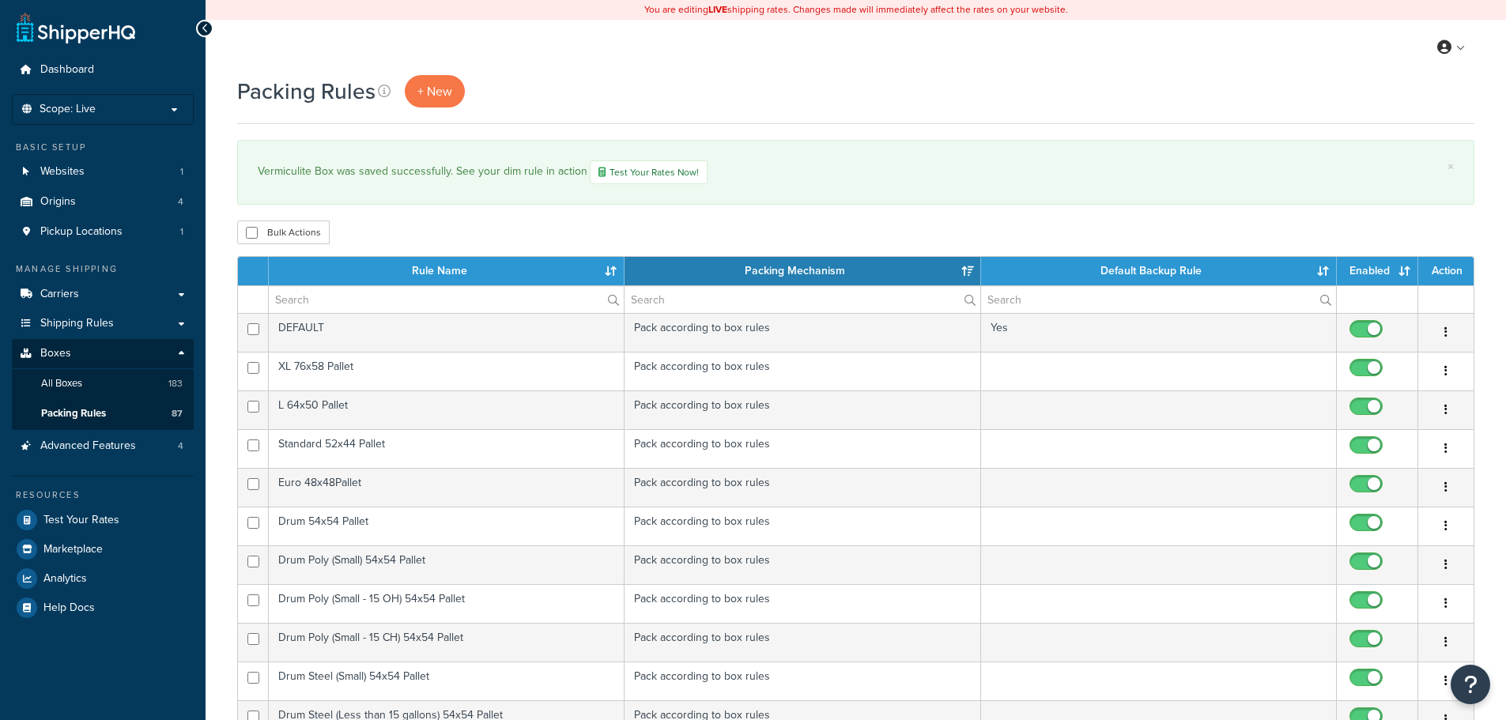
select select "15"
